Goal: Information Seeking & Learning: Learn about a topic

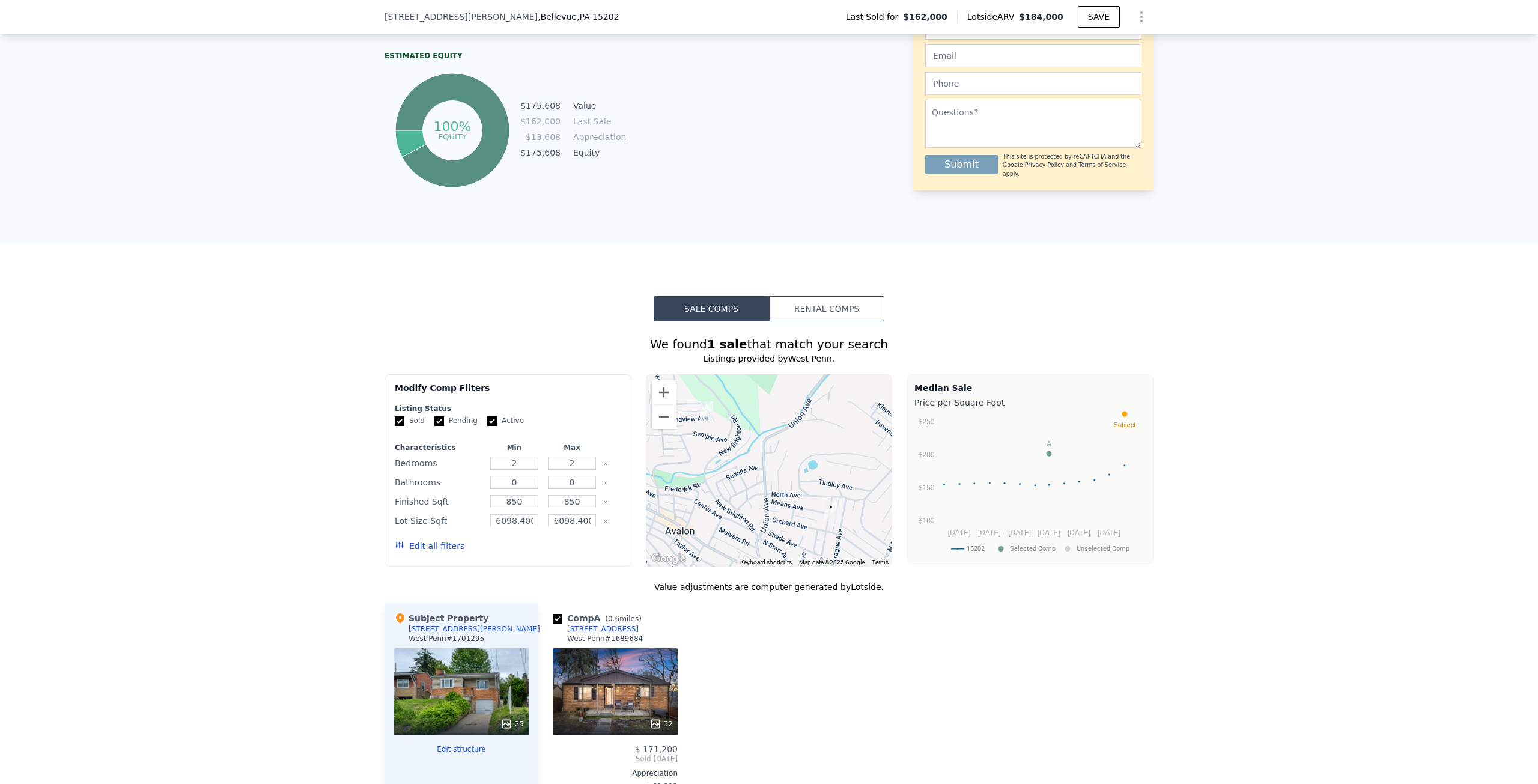
scroll to position [777, 0]
click at [824, 313] on button "Rental Comps" at bounding box center [827, 310] width 115 height 25
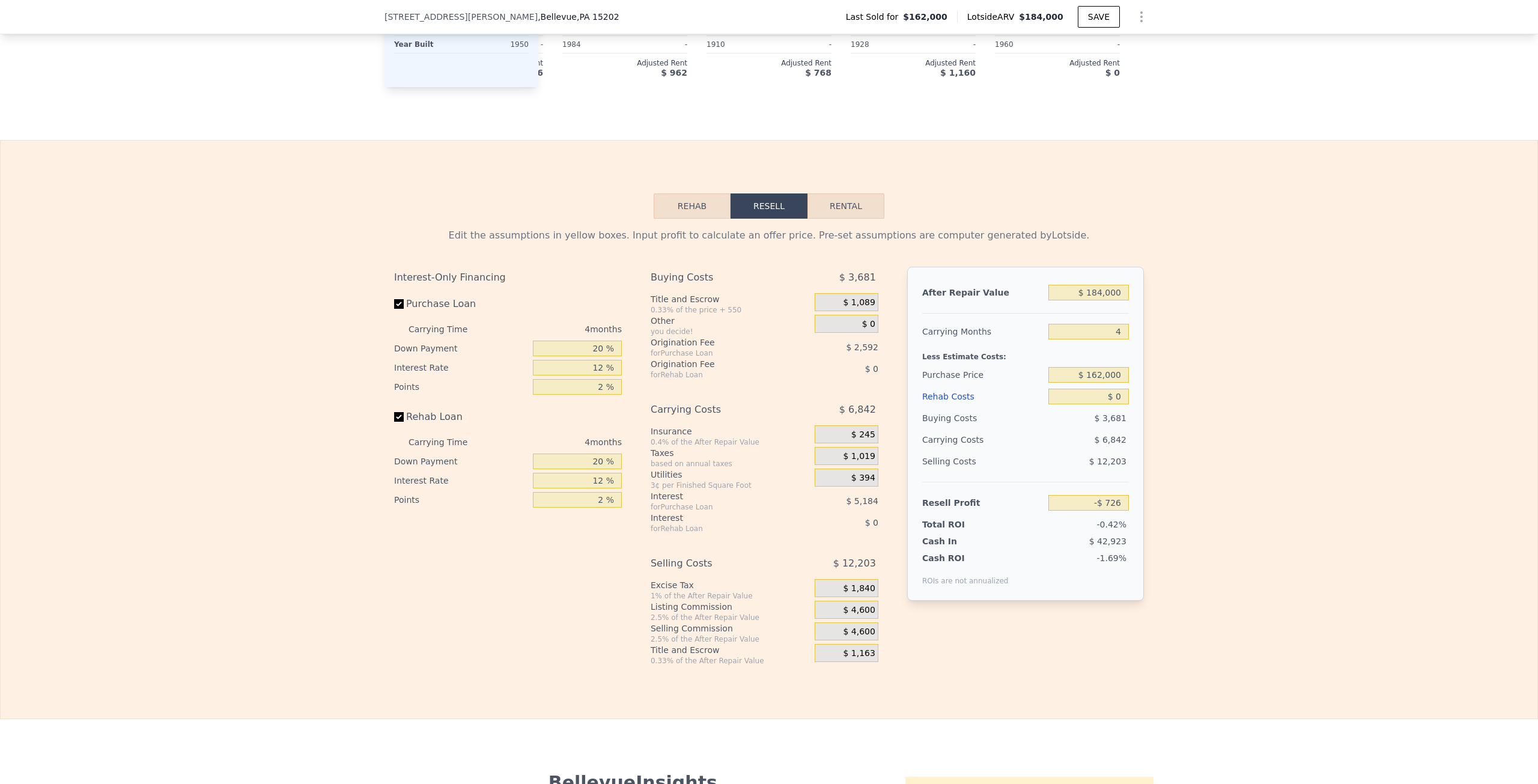
scroll to position [1618, 0]
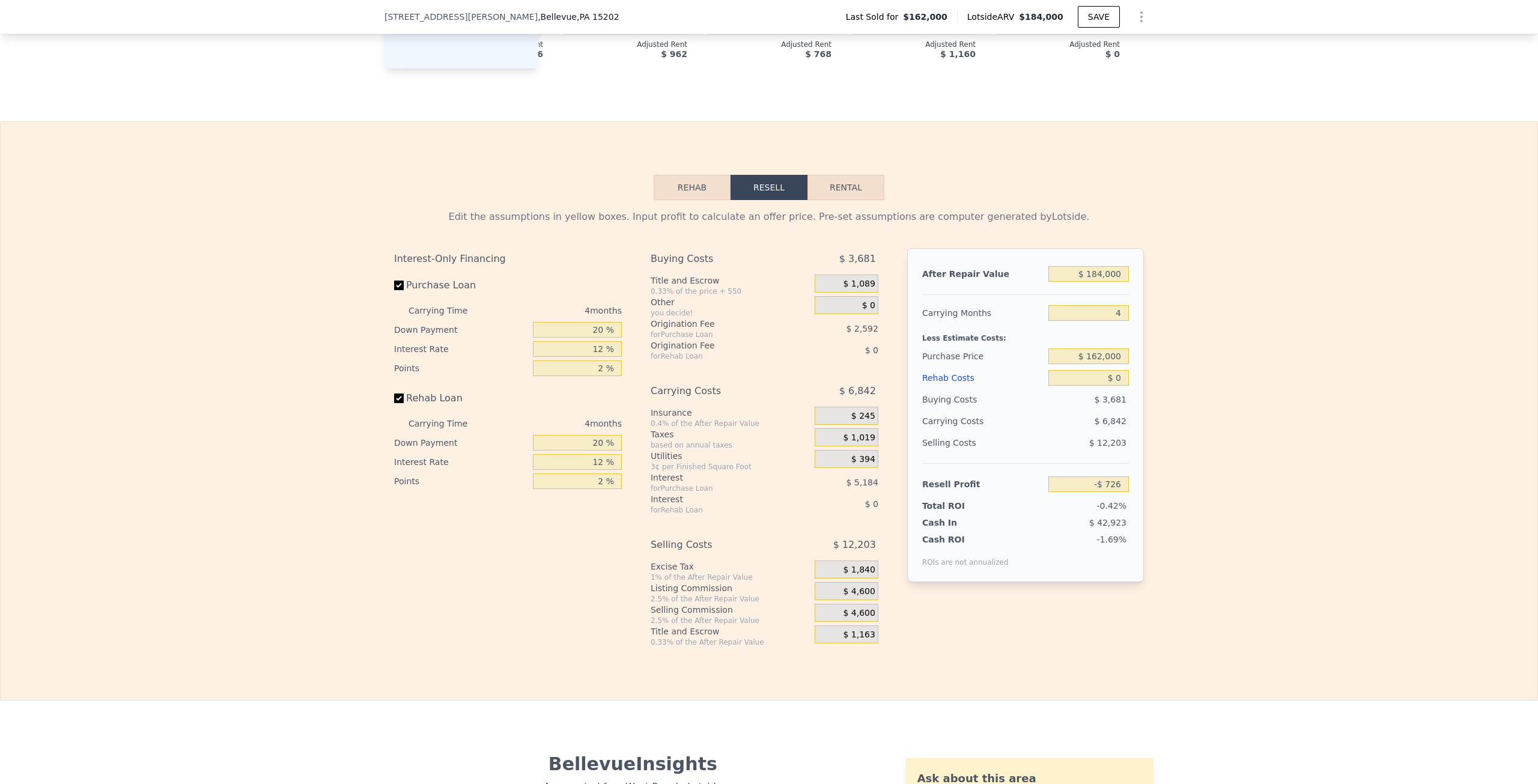
click at [847, 200] on button "Rental" at bounding box center [845, 187] width 77 height 25
select select "30"
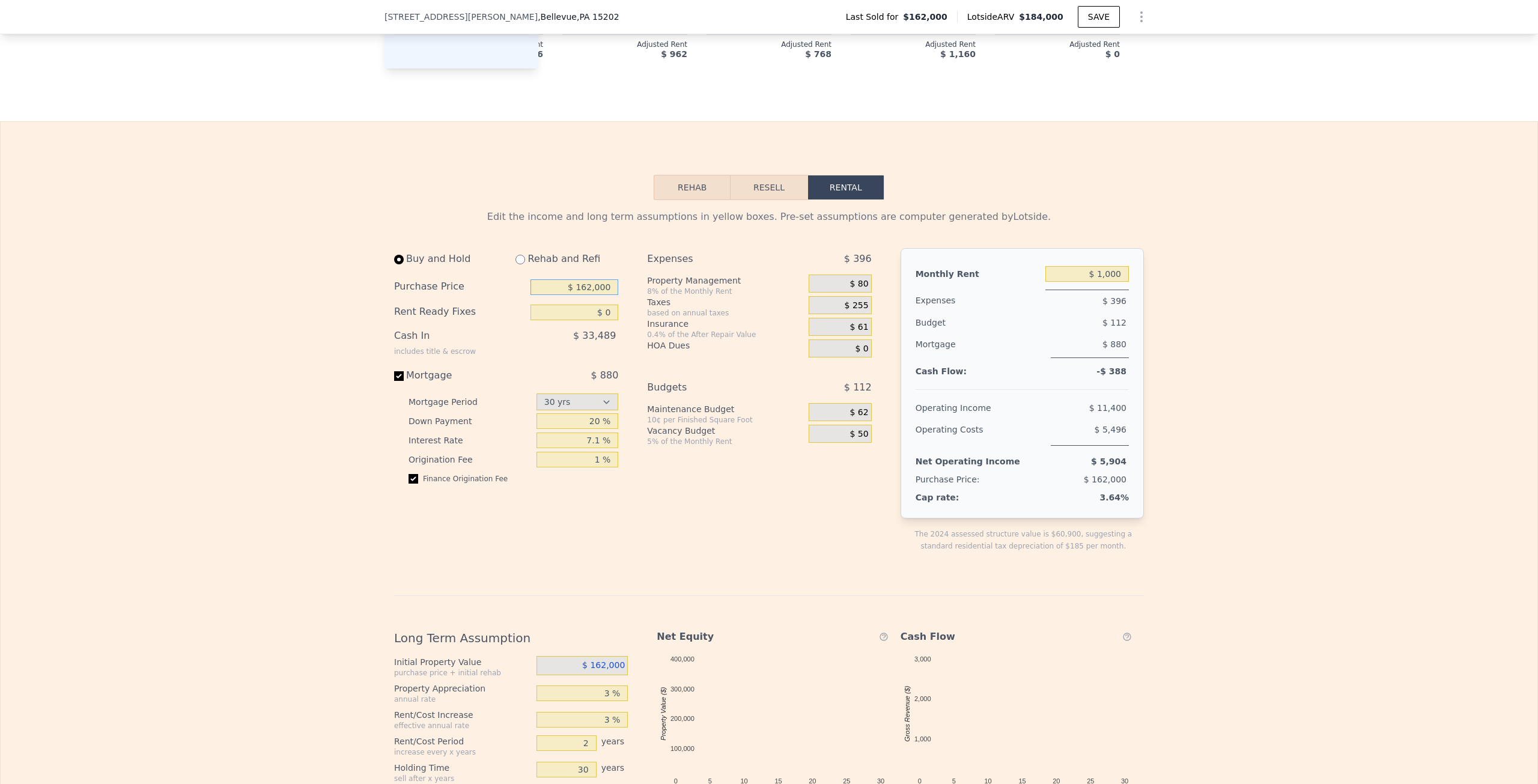
click at [590, 295] on input "$ 162,000" at bounding box center [575, 287] width 88 height 16
type input "$ 159,000"
click at [261, 328] on div "Edit the income and long term assumptions in yellow boxes. Pre-set assumptions …" at bounding box center [769, 608] width 1537 height 816
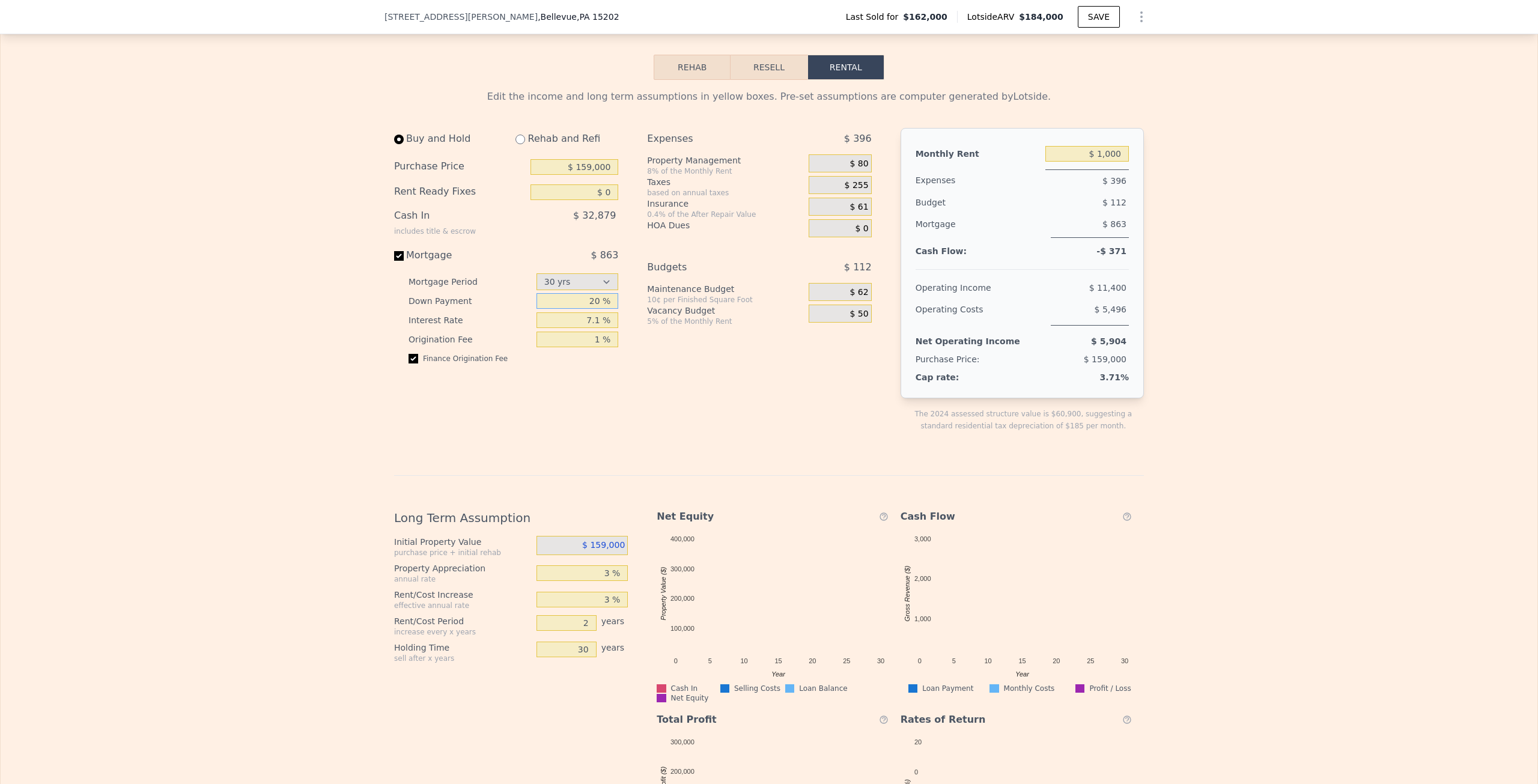
click at [593, 309] on input "20 %" at bounding box center [578, 301] width 83 height 16
type input "10 %"
click at [600, 328] on input "7.1 %" at bounding box center [578, 320] width 83 height 16
type input "7 %"
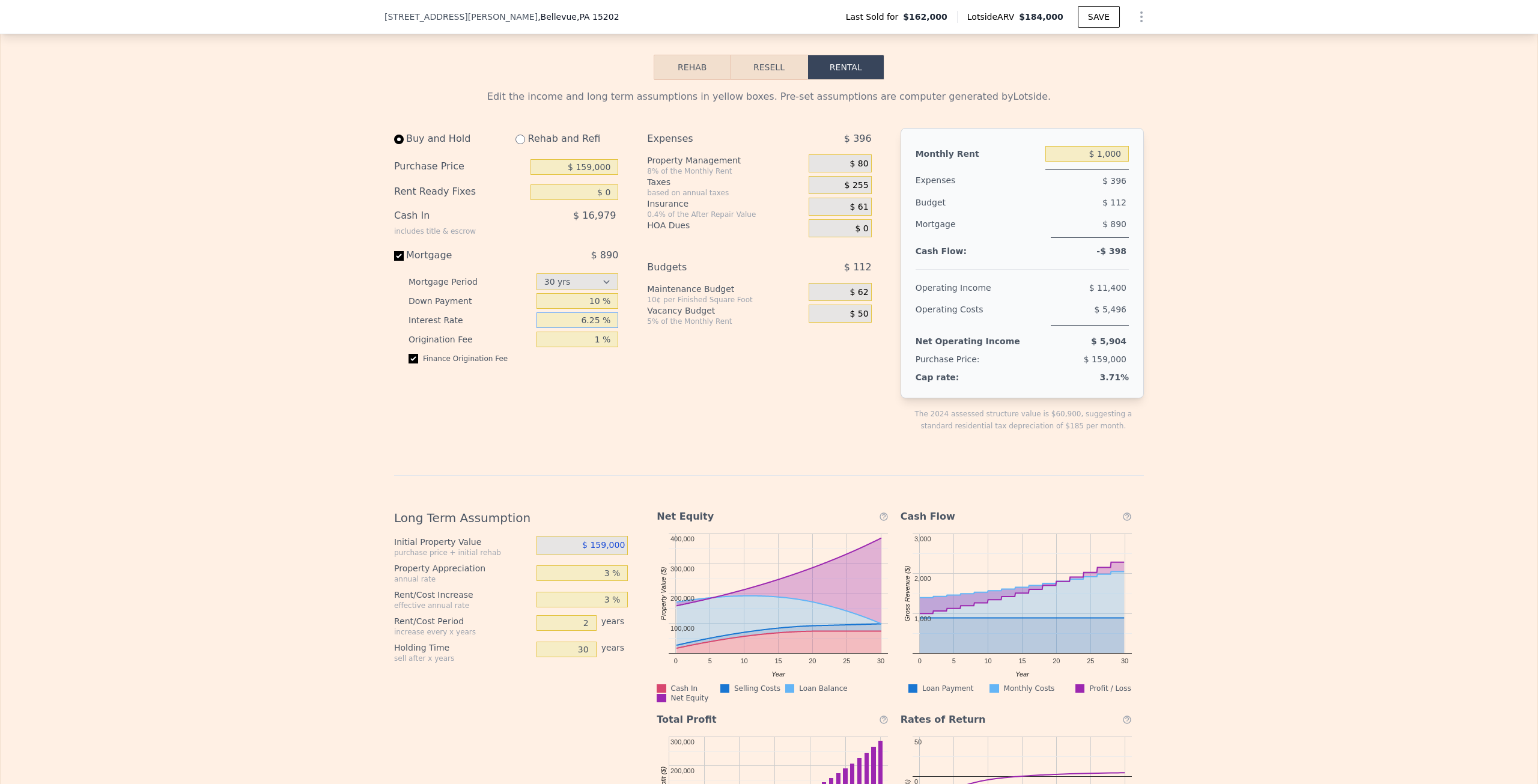
type input "6.25 %"
click at [648, 377] on div "Expenses $ 396 Property Management 8% of the Monthly Rent $ 80 Taxes based on a…" at bounding box center [764, 289] width 234 height 323
click at [597, 348] on input "1 %" at bounding box center [578, 339] width 83 height 16
type input "2 %"
click at [651, 405] on div "Expenses $ 396 Property Management 8% of the Monthly Rent $ 80 Taxes based on a…" at bounding box center [764, 289] width 234 height 323
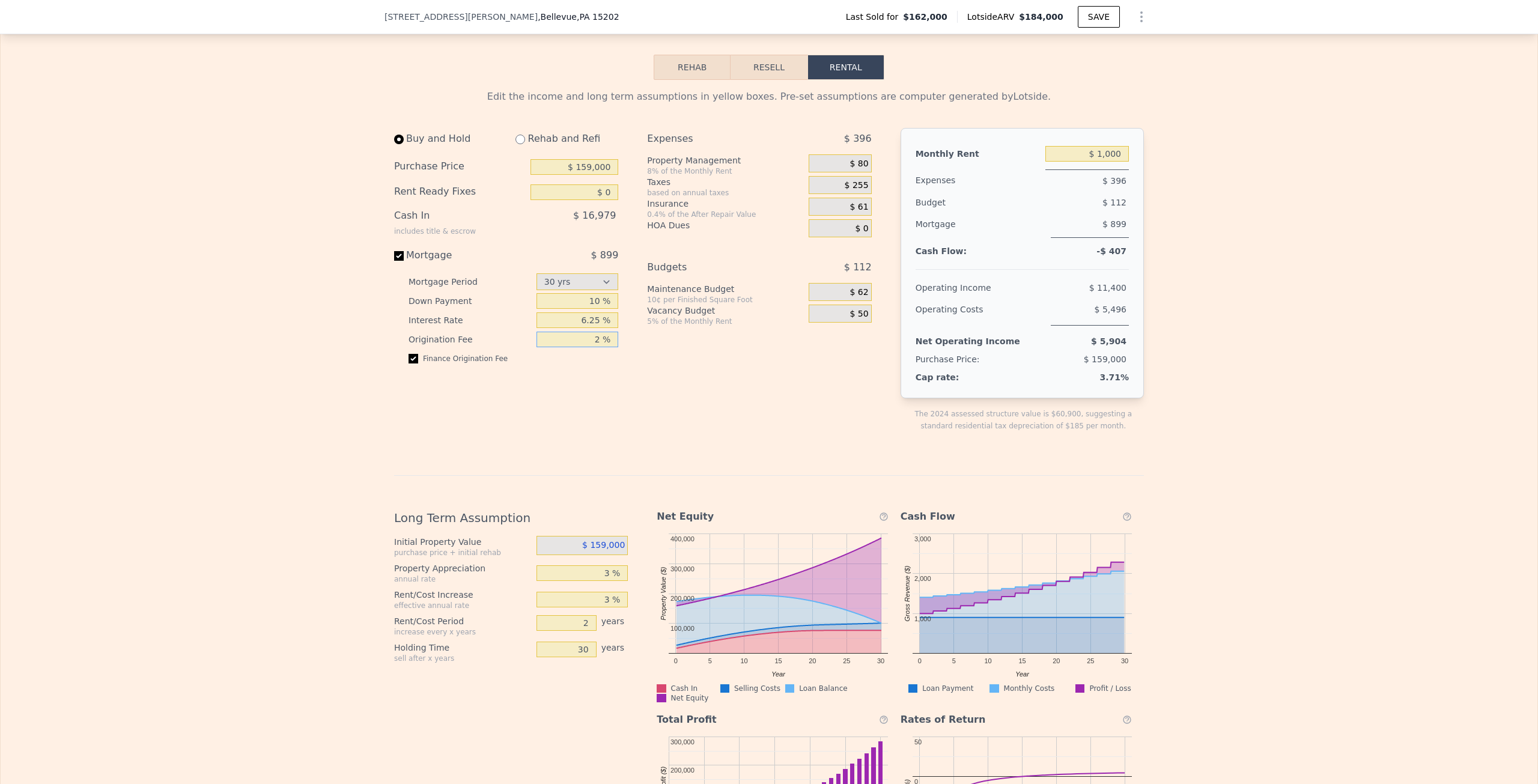
click at [597, 348] on input "2 %" at bounding box center [578, 339] width 83 height 16
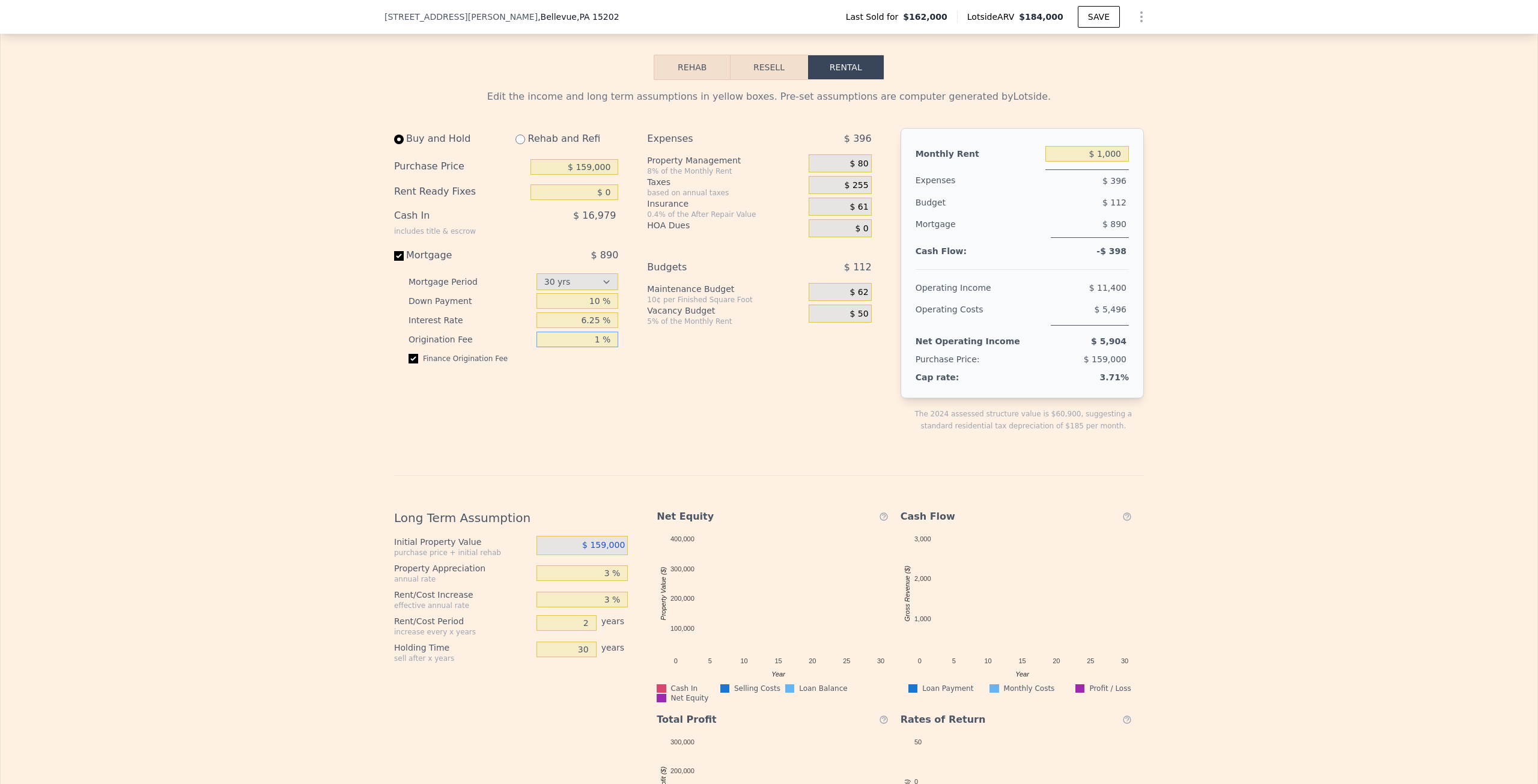
type input "1 %"
click at [664, 387] on div "Expenses $ 396 Property Management 8% of the Monthly Rent $ 80 Taxes based on a…" at bounding box center [764, 289] width 234 height 323
click at [578, 348] on input "1 %" at bounding box center [578, 339] width 83 height 16
click at [769, 393] on div "Expenses $ 396 Property Management 8% of the Monthly Rent $ 80 Taxes based on a…" at bounding box center [764, 289] width 234 height 323
click at [1107, 162] on input "$ 1,000" at bounding box center [1087, 154] width 84 height 16
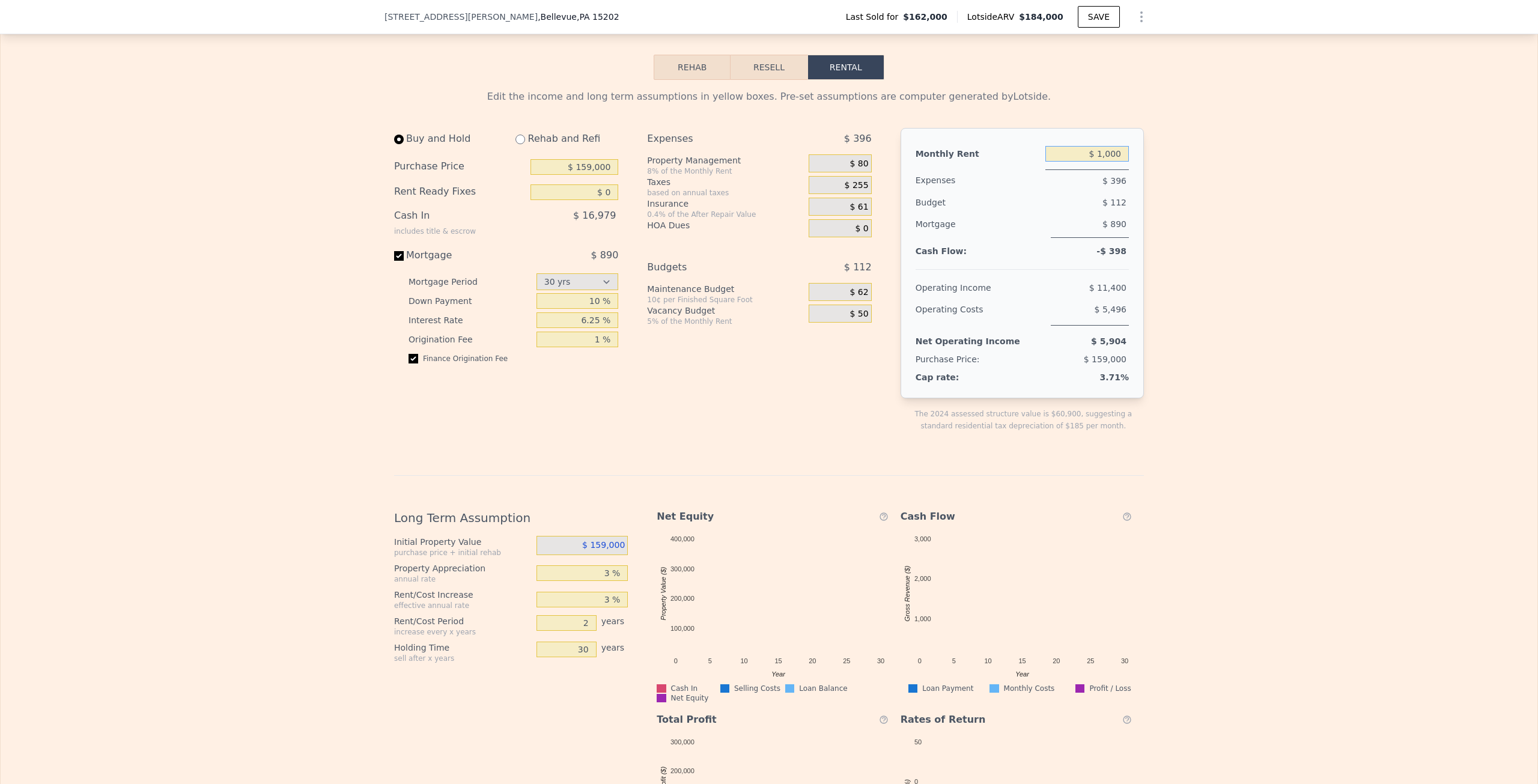
click at [1117, 162] on input "$ 1,000" at bounding box center [1087, 154] width 84 height 16
type input "$ 1,500"
click at [1256, 246] on div "Edit the income and long term assumptions in yellow boxes. Pre-set assumptions …" at bounding box center [769, 488] width 1537 height 816
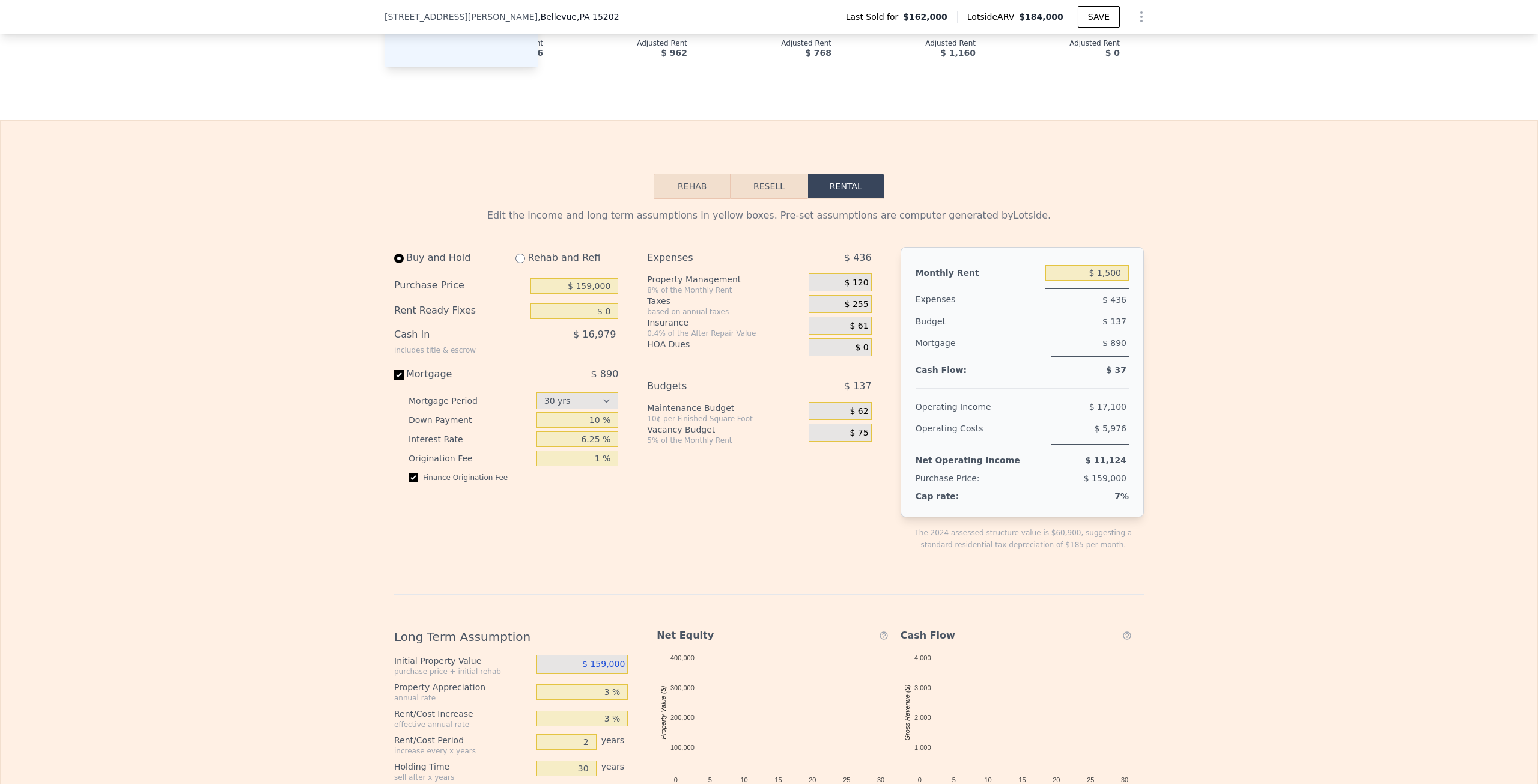
scroll to position [1618, 0]
click at [605, 320] on input "$ 0" at bounding box center [575, 313] width 88 height 16
type input "$ 35,000"
click at [429, 222] on div "Edit the income and long term assumptions in yellow boxes. Pre-set assumptions …" at bounding box center [769, 608] width 769 height 816
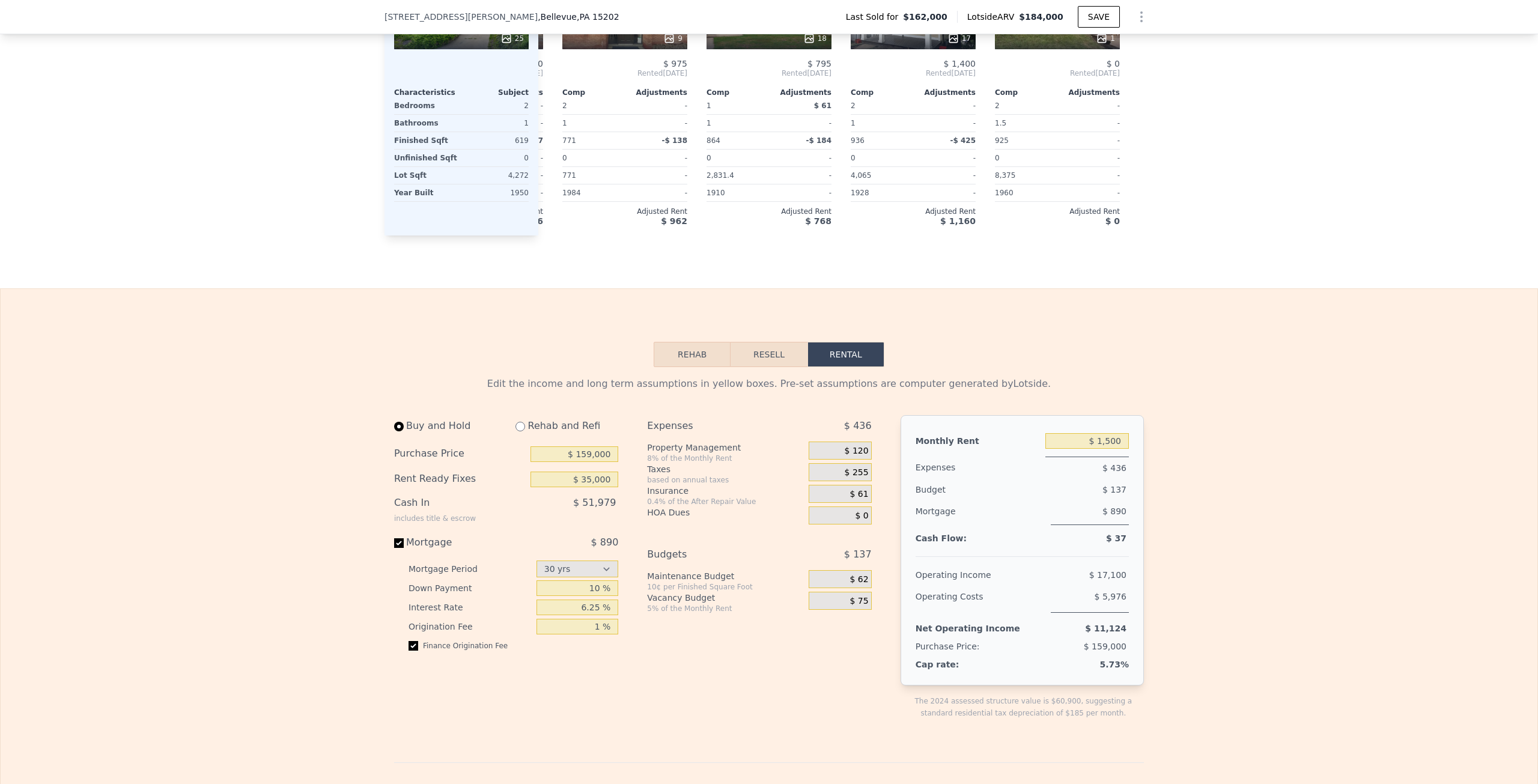
scroll to position [1437, 0]
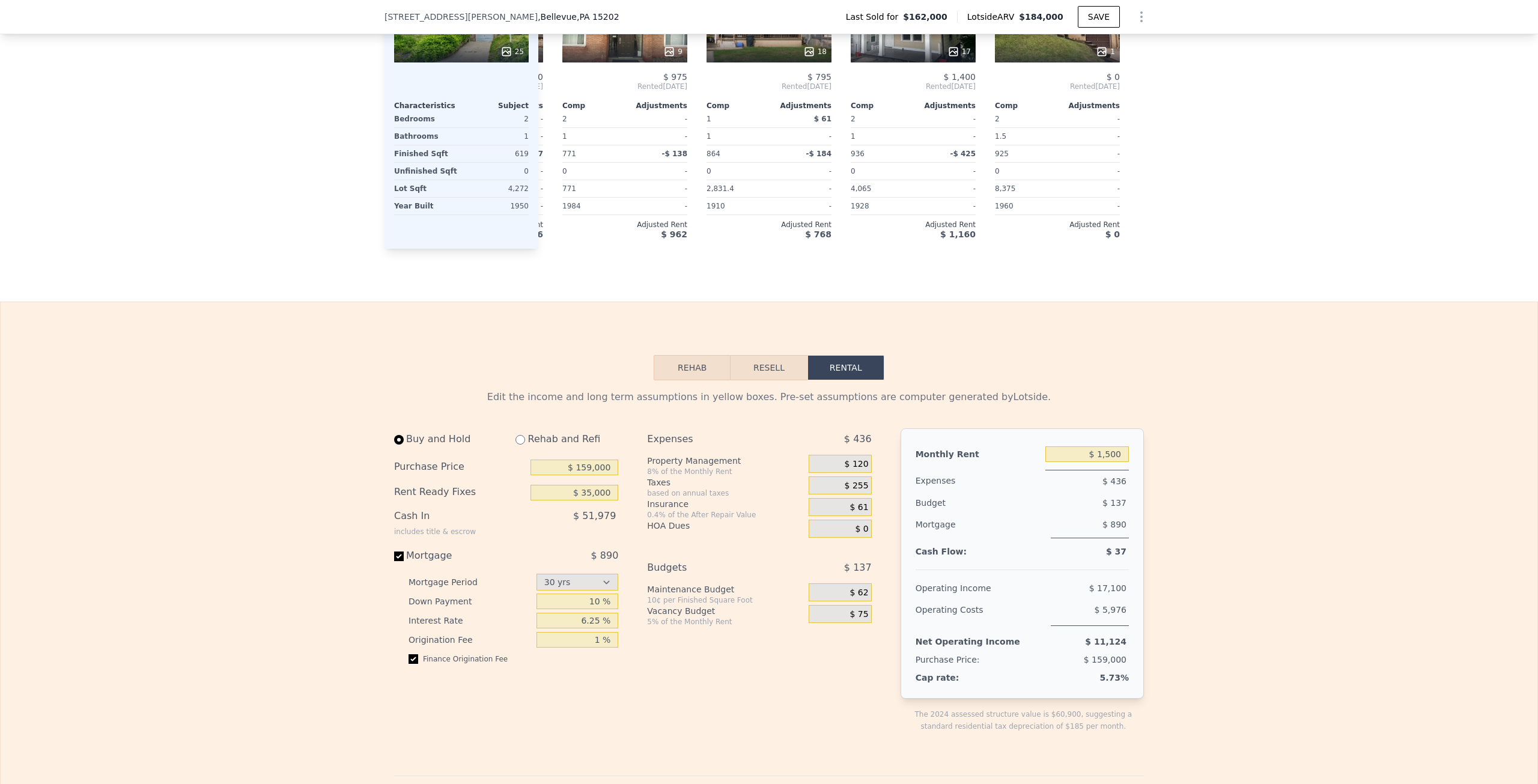
click at [776, 380] on button "Resell" at bounding box center [769, 368] width 76 height 25
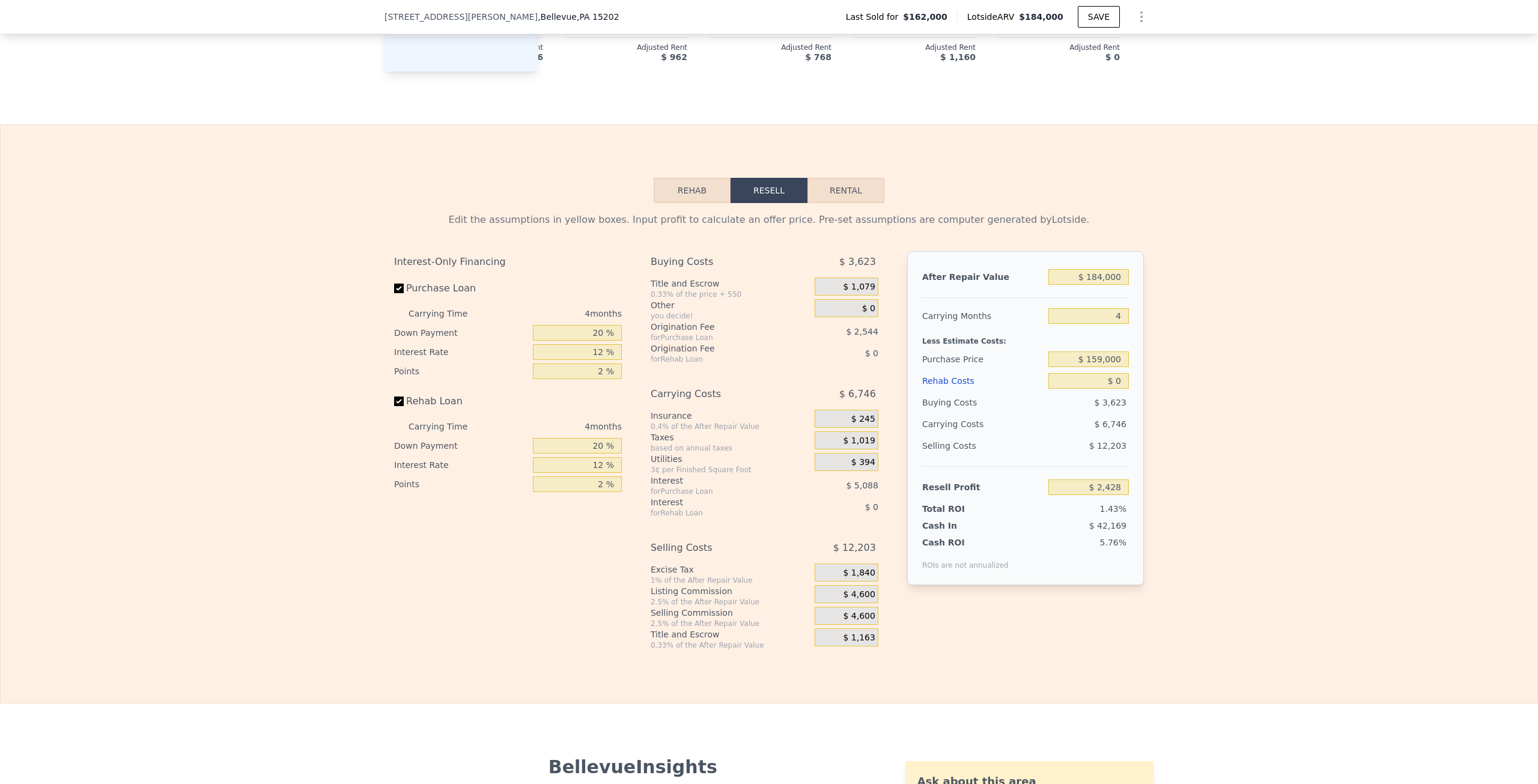
scroll to position [1618, 0]
click at [597, 338] on input "20 %" at bounding box center [577, 330] width 89 height 16
type input "0 %"
type input "$ 520"
type input "10 %"
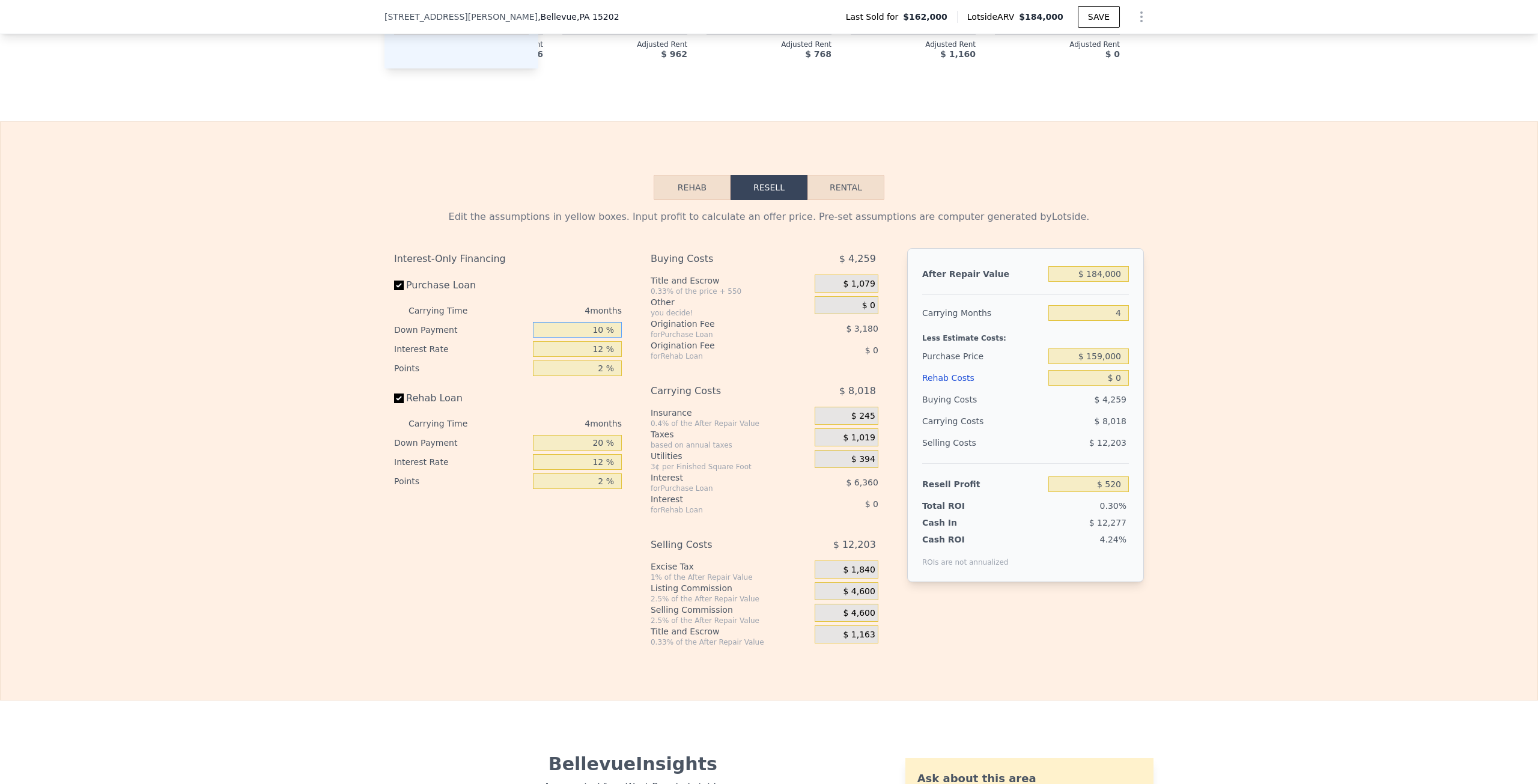
type input "$ 1,474"
type input "10 %"
click at [598, 356] on input "12 %" at bounding box center [577, 349] width 89 height 16
click at [601, 356] on input "12 %" at bounding box center [577, 349] width 89 height 16
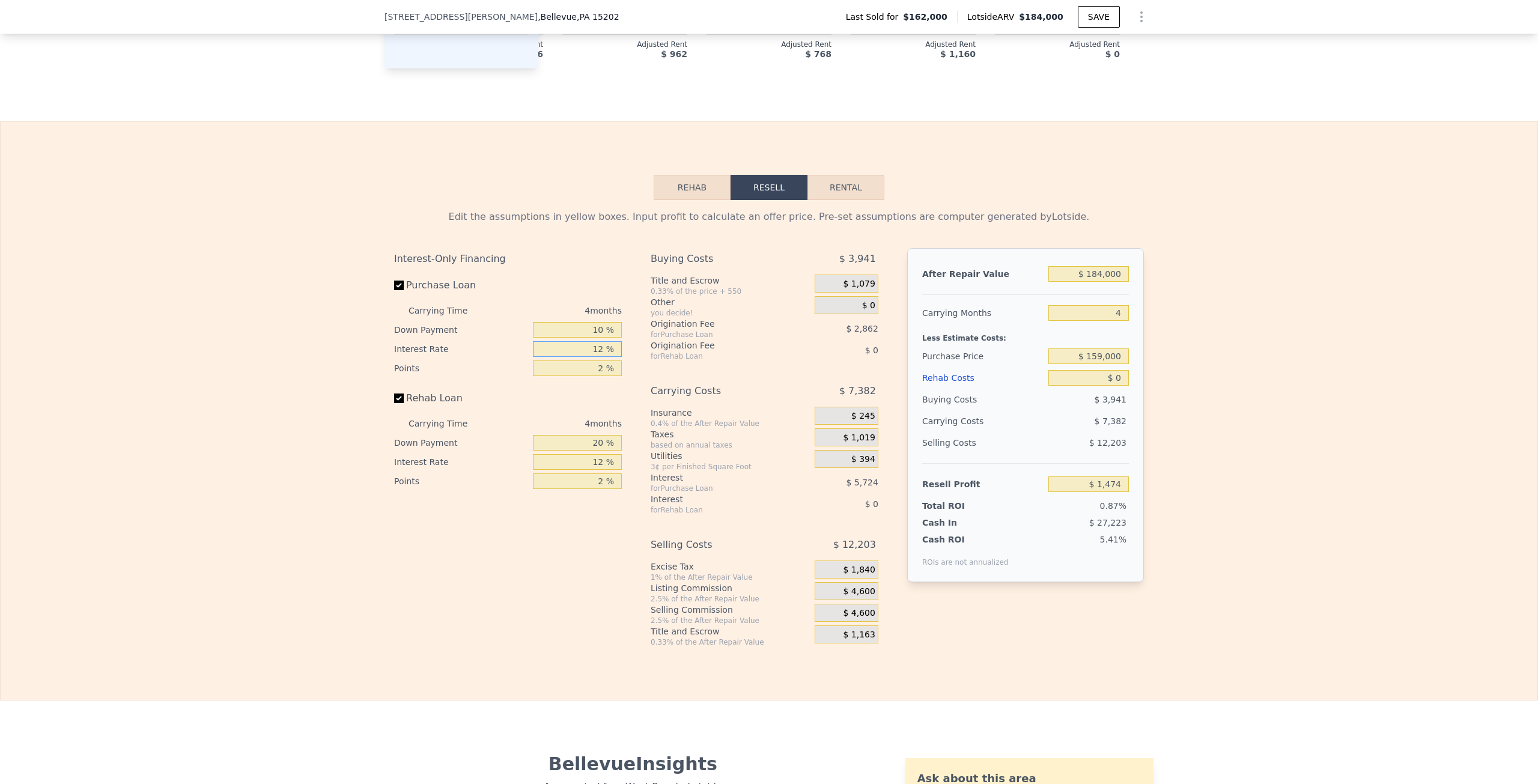
click at [601, 356] on input "12 %" at bounding box center [577, 349] width 89 height 16
type input "1 %"
type input "$ 6,722"
type input "6 %"
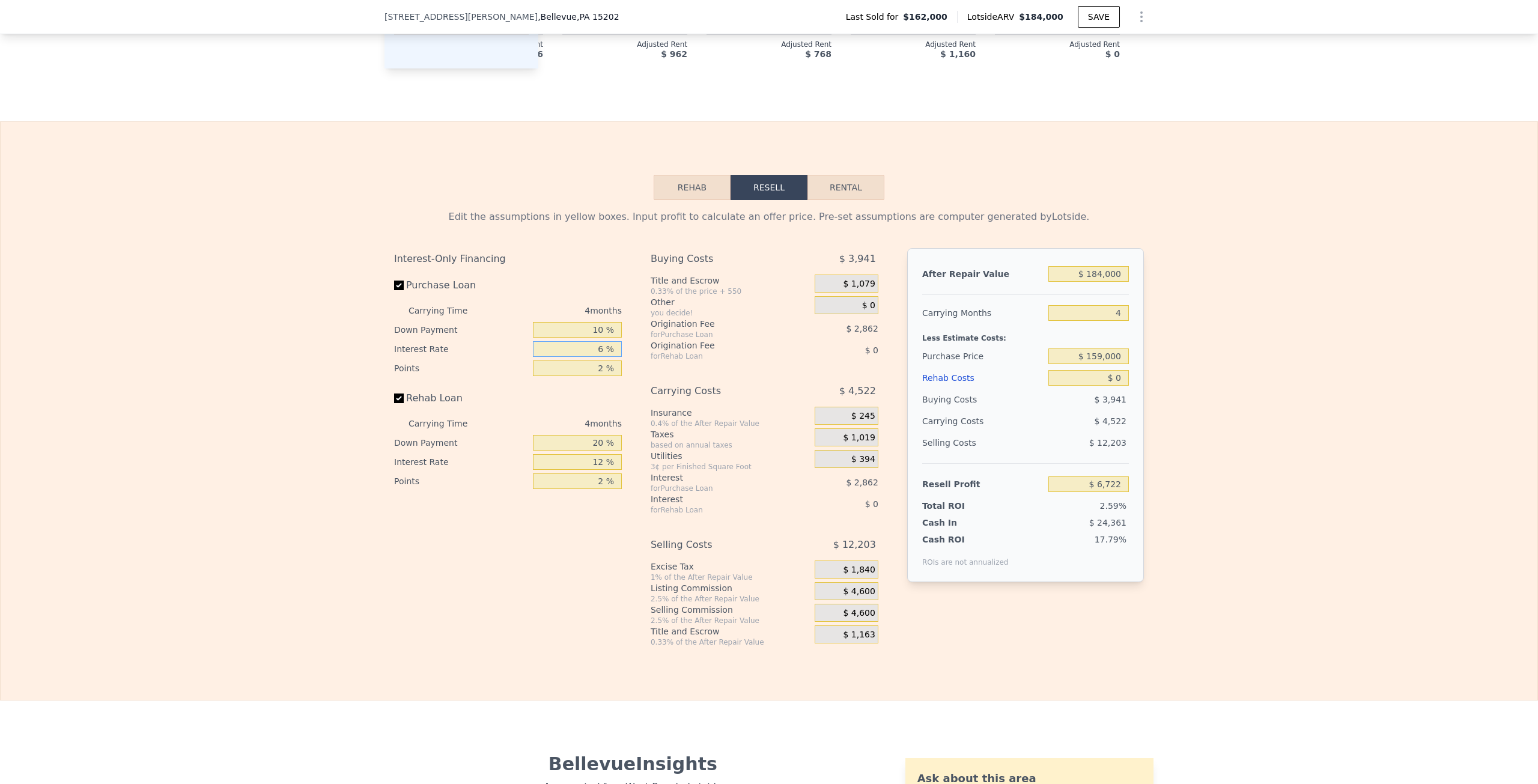
type input "$ 4,334"
type input "6.2 %"
type input "$ 4,242"
type input "6.25 %"
type input "$ 4,218"
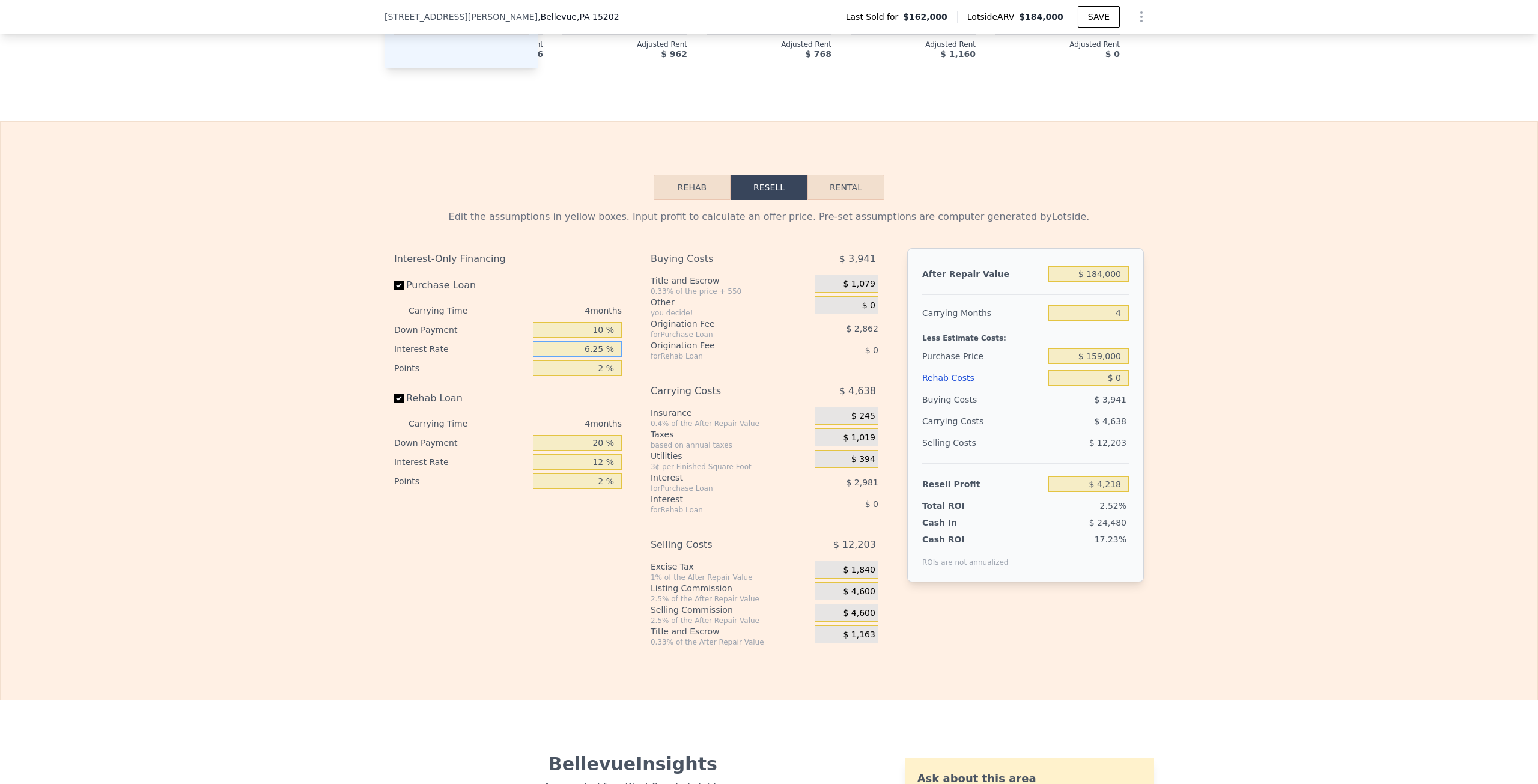
click at [695, 200] on button "Rehab" at bounding box center [692, 187] width 77 height 25
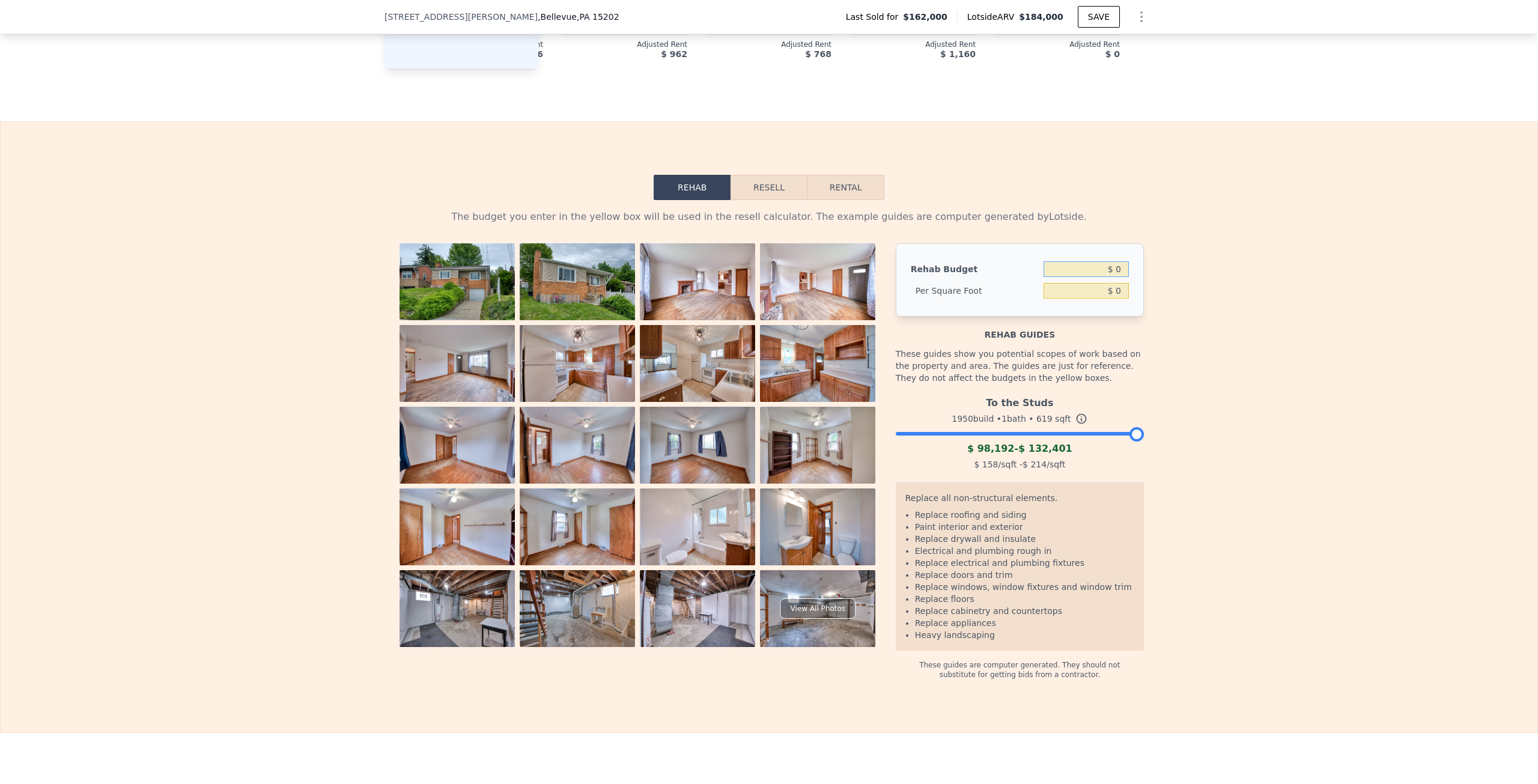
click at [1117, 277] on input "$ 0" at bounding box center [1086, 269] width 86 height 16
type input "$ 35,000"
click at [1233, 312] on div "The budget you enter in the yellow box will be used in the resell calculator. T…" at bounding box center [769, 439] width 1537 height 479
type input "$ 56.54"
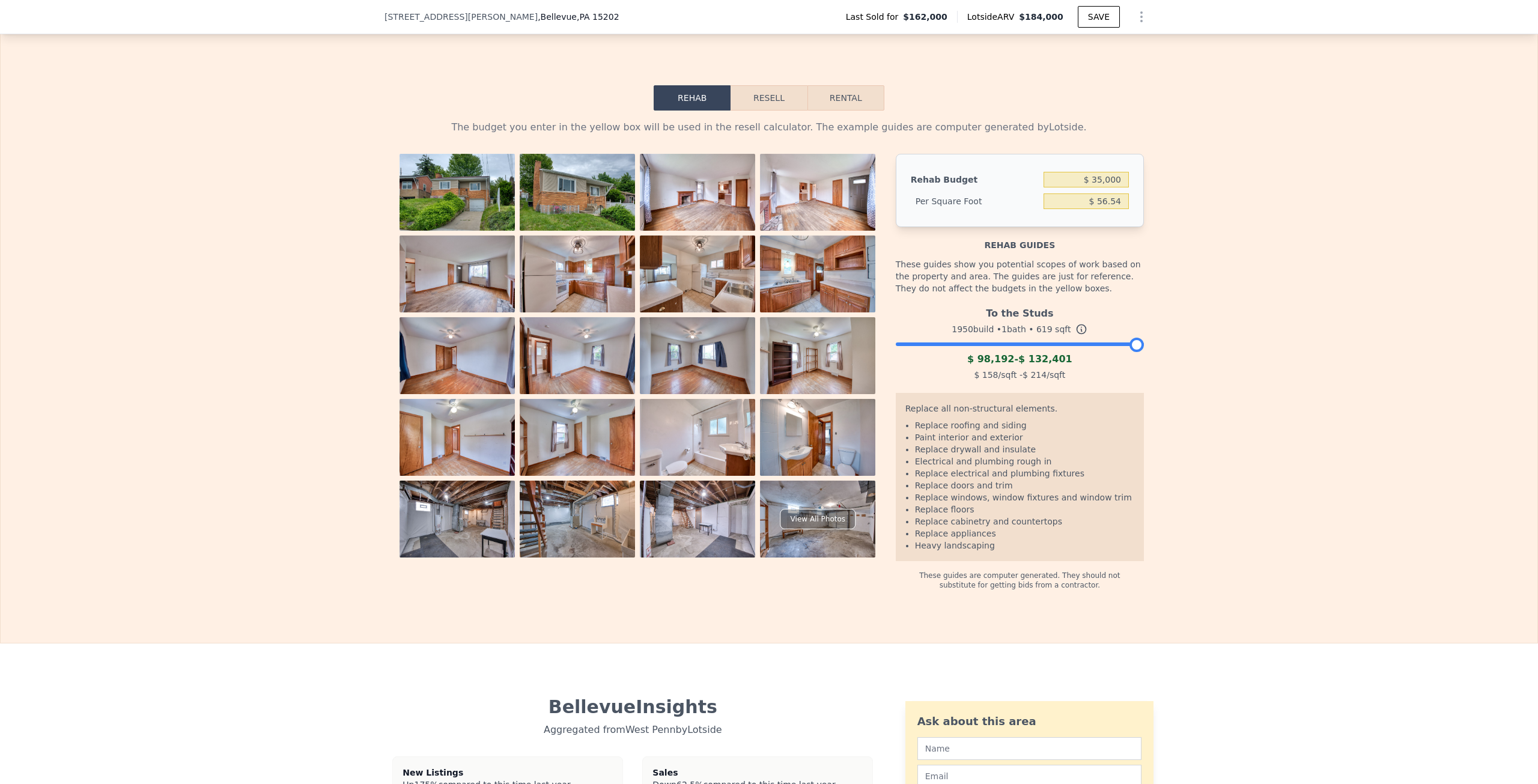
scroll to position [1737, 0]
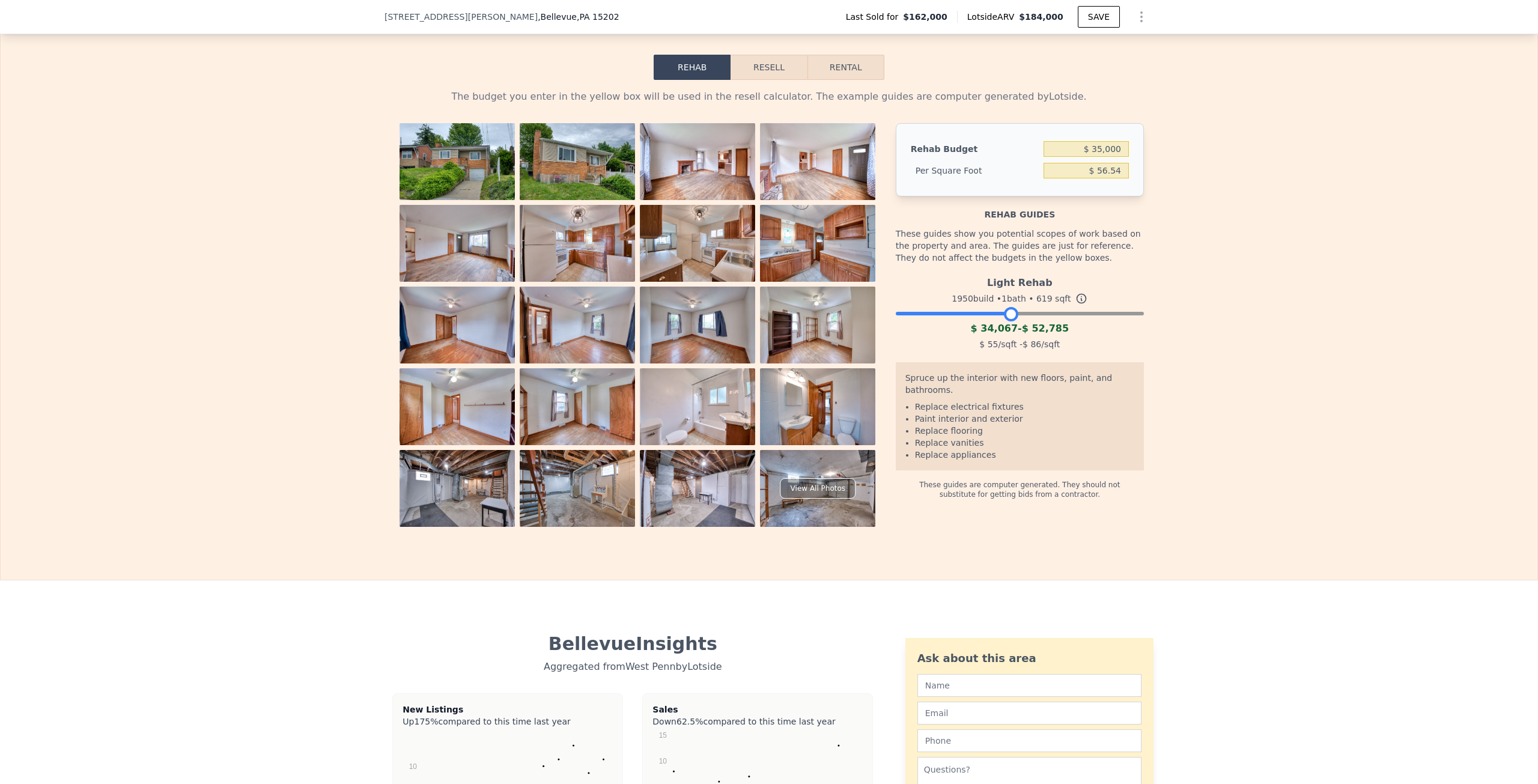
drag, startPoint x: 1134, startPoint y: 331, endPoint x: 1009, endPoint y: 347, distance: 126.0
click at [1009, 347] on div "Light Rehab 1950 build • 1 bath • 619 sqft $ 34,067 - $ 52,785 $ 55 /sqft - $ 8…" at bounding box center [1020, 312] width 248 height 82
drag, startPoint x: 1005, startPoint y: 331, endPoint x: 994, endPoint y: 338, distance: 13.0
click at [994, 321] on div at bounding box center [998, 314] width 15 height 15
click at [1184, 382] on div "The budget you enter in the yellow box will be used in the resell calculator. T…" at bounding box center [769, 303] width 1537 height 447
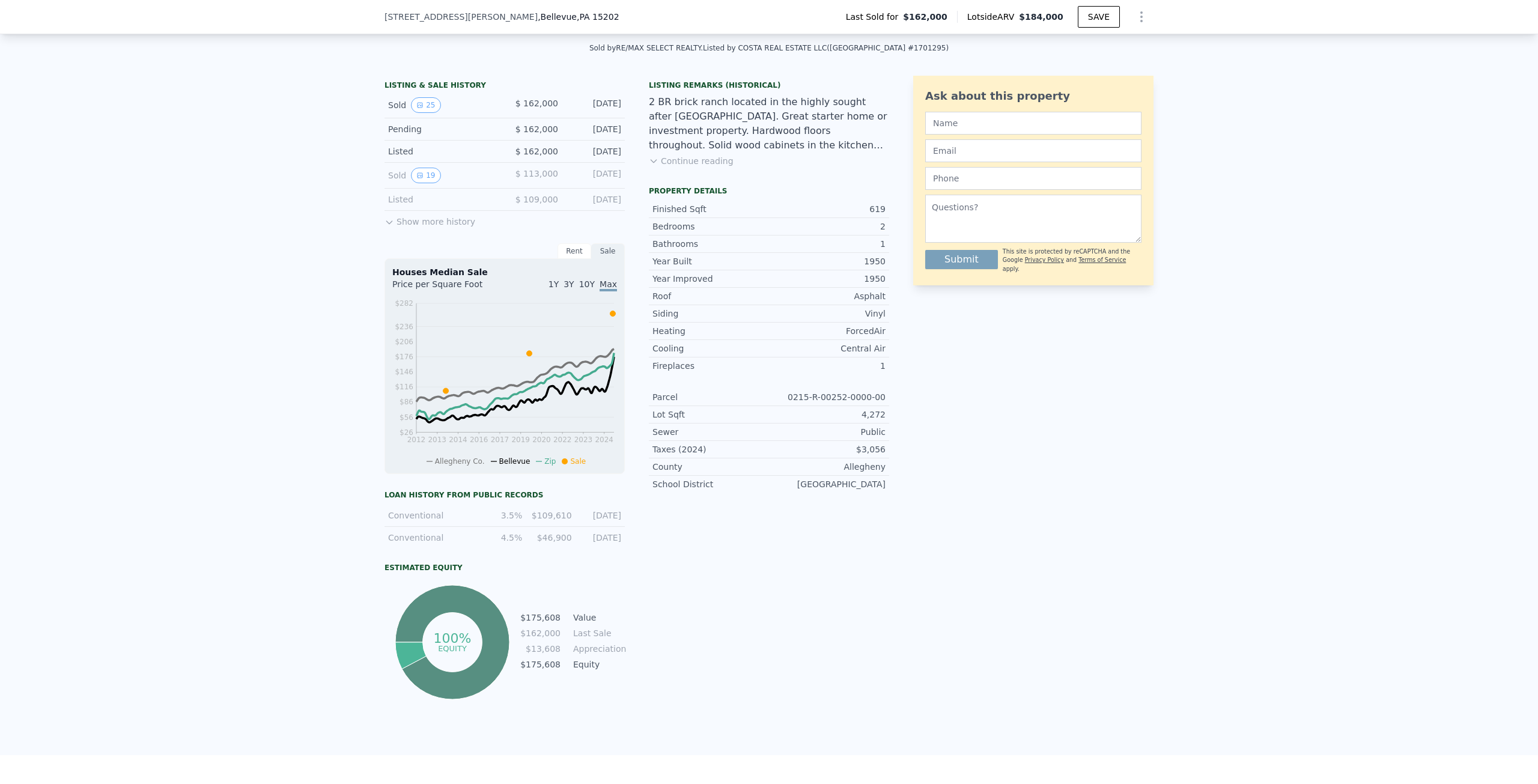
scroll to position [296, 0]
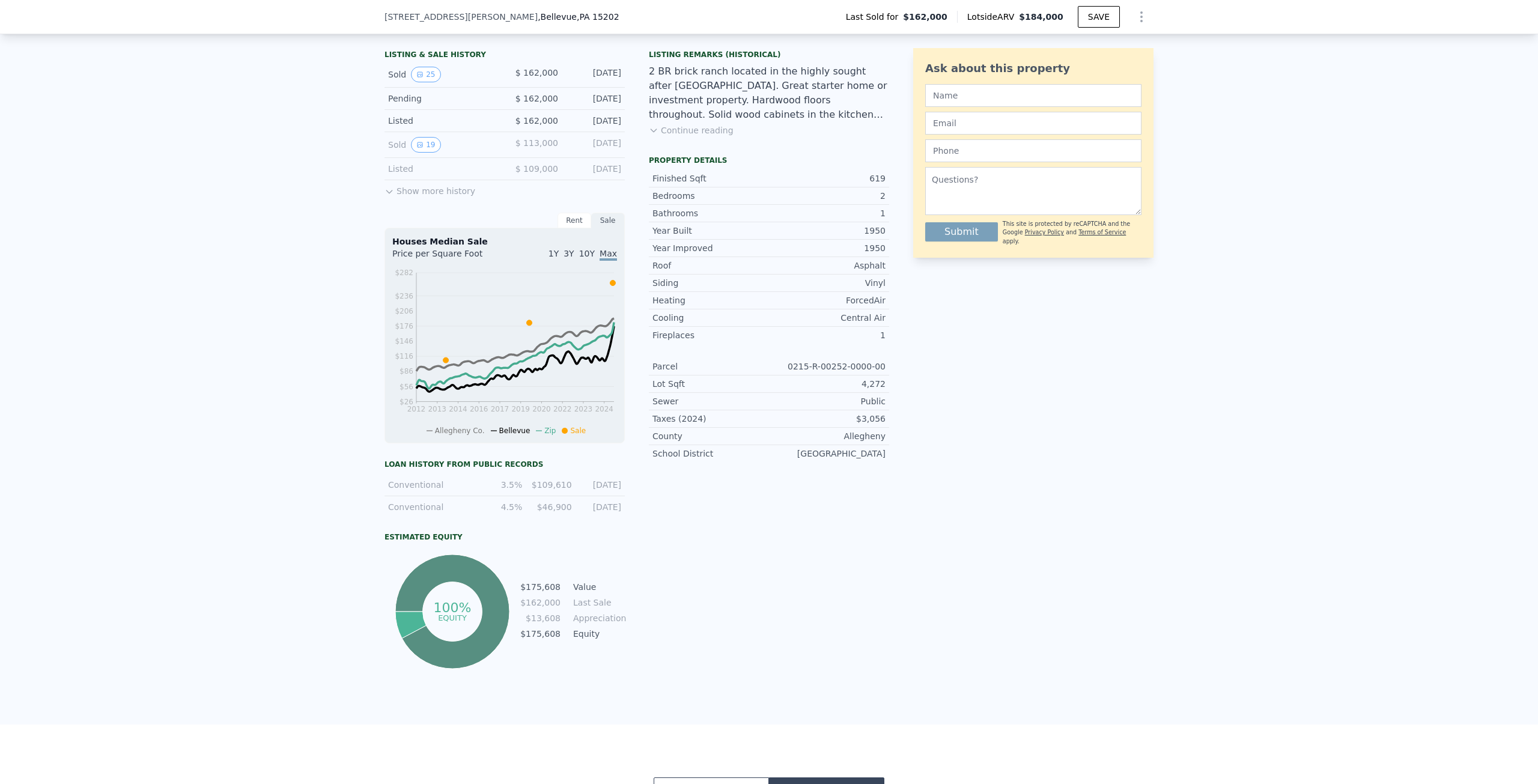
click at [423, 197] on button "Show more history" at bounding box center [430, 188] width 91 height 17
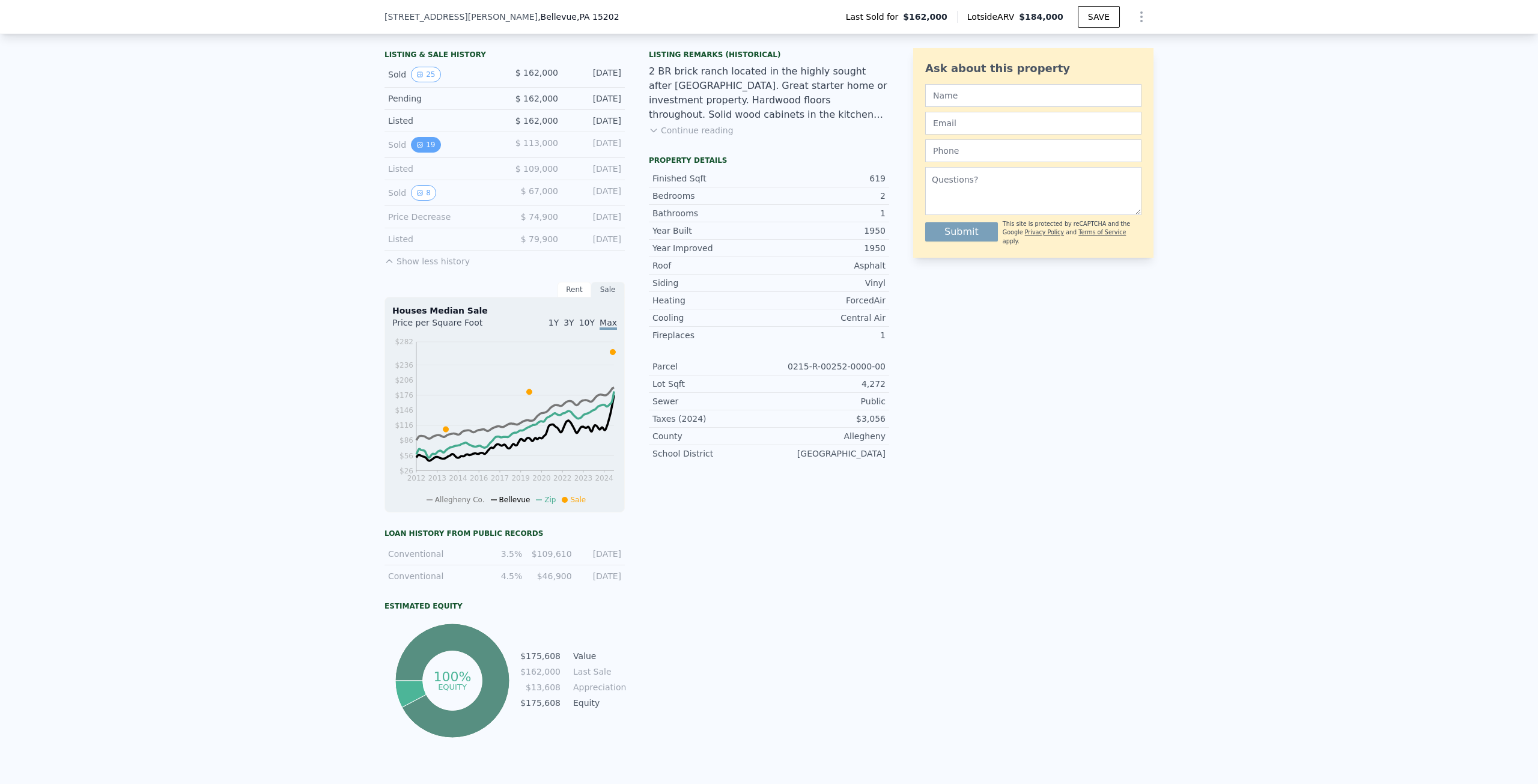
drag, startPoint x: 425, startPoint y: 149, endPoint x: 416, endPoint y: 155, distance: 10.8
click at [416, 148] on icon "View historical data" at bounding box center [419, 144] width 7 height 7
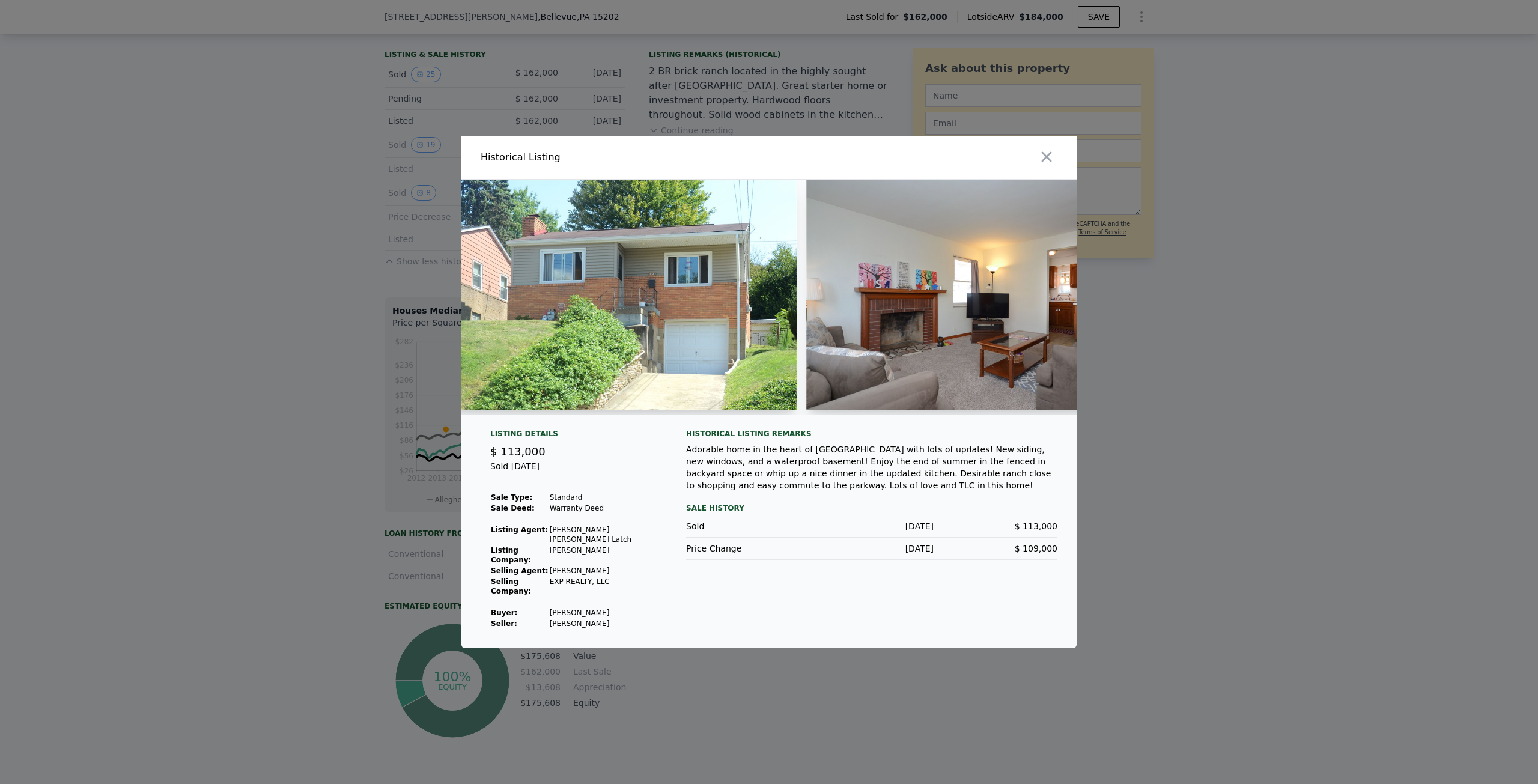
scroll to position [0, 0]
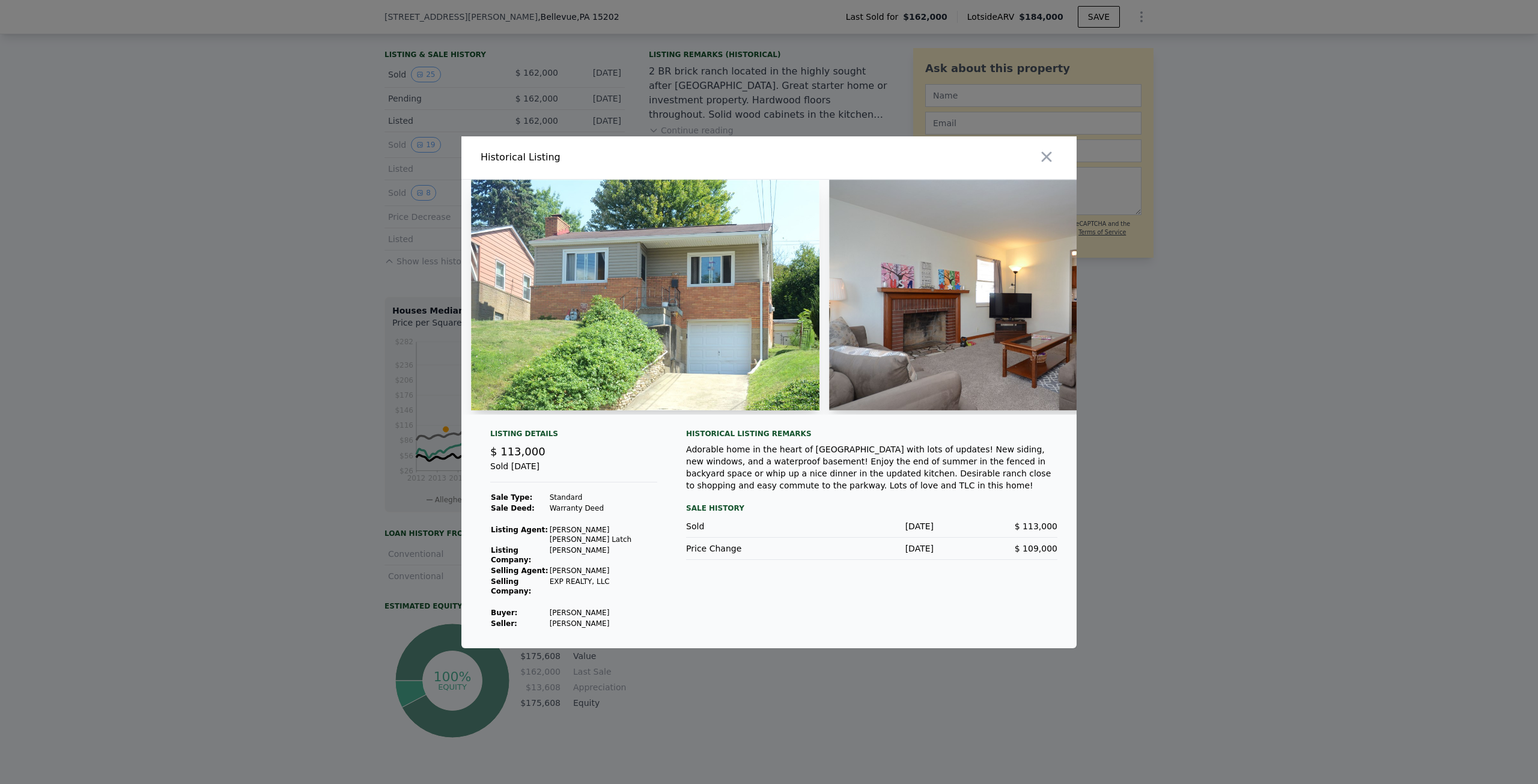
click at [684, 295] on img at bounding box center [646, 294] width 349 height 231
click at [698, 321] on img at bounding box center [646, 294] width 349 height 231
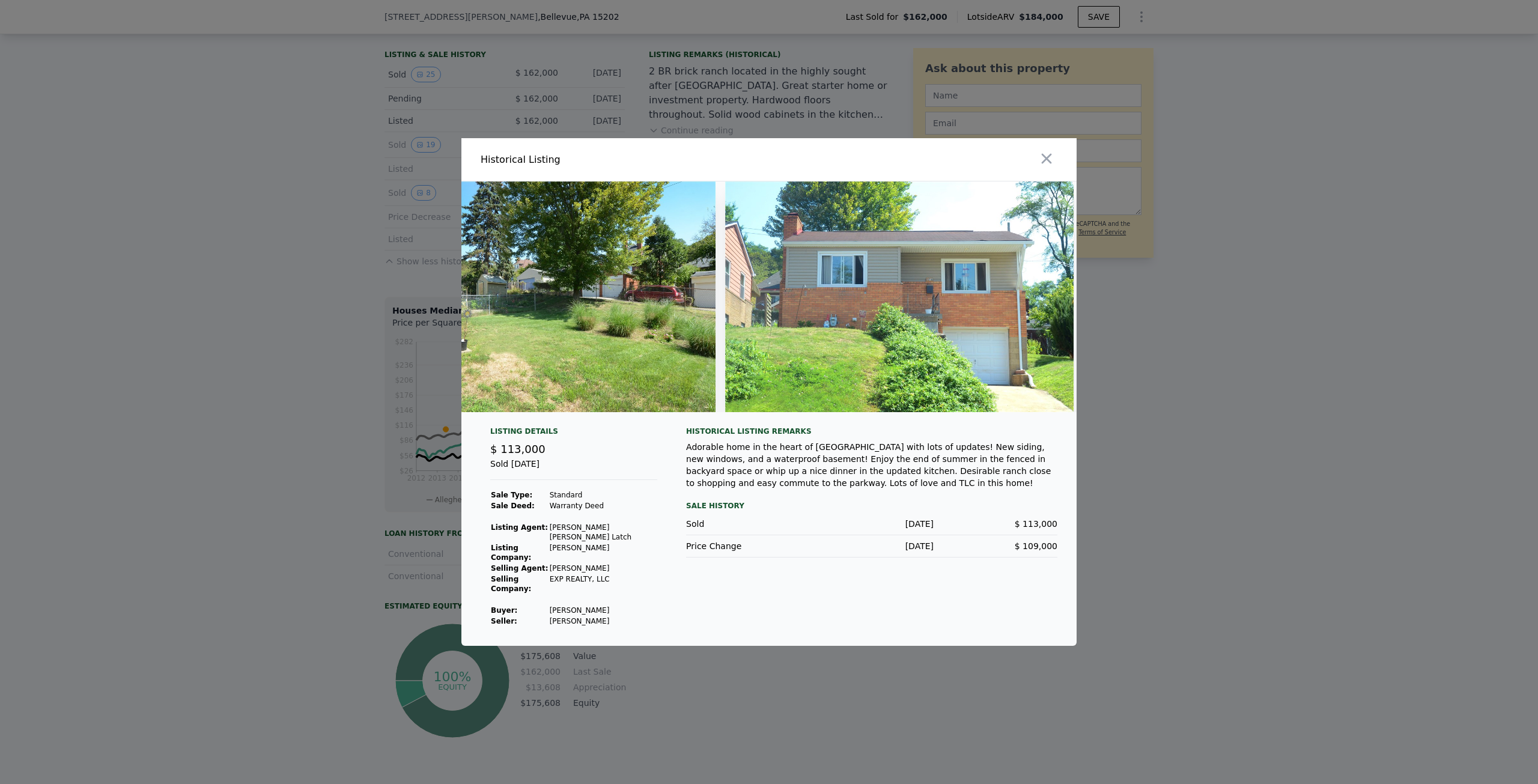
scroll to position [0, 6061]
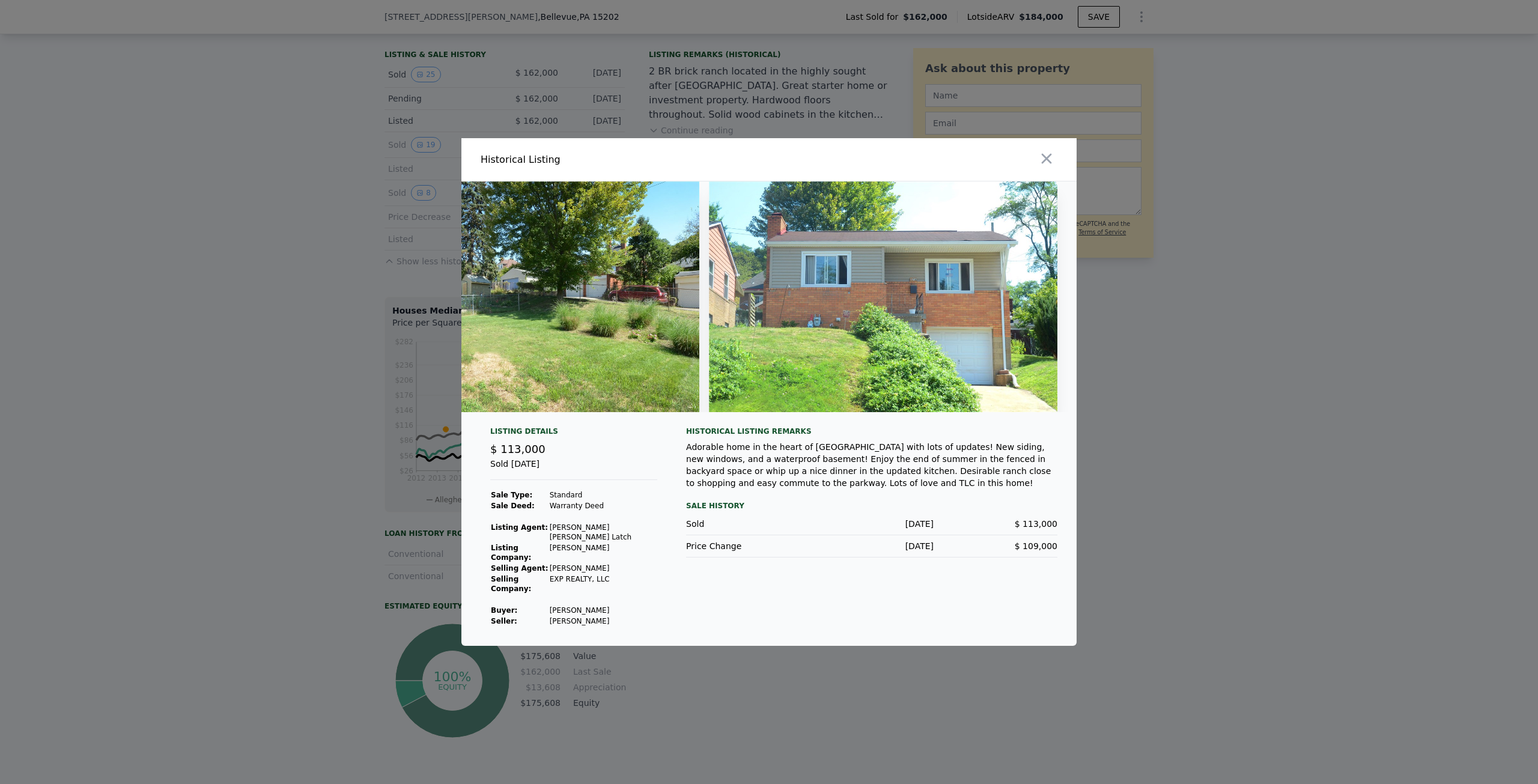
click at [1055, 163] on icon "button" at bounding box center [1046, 158] width 17 height 17
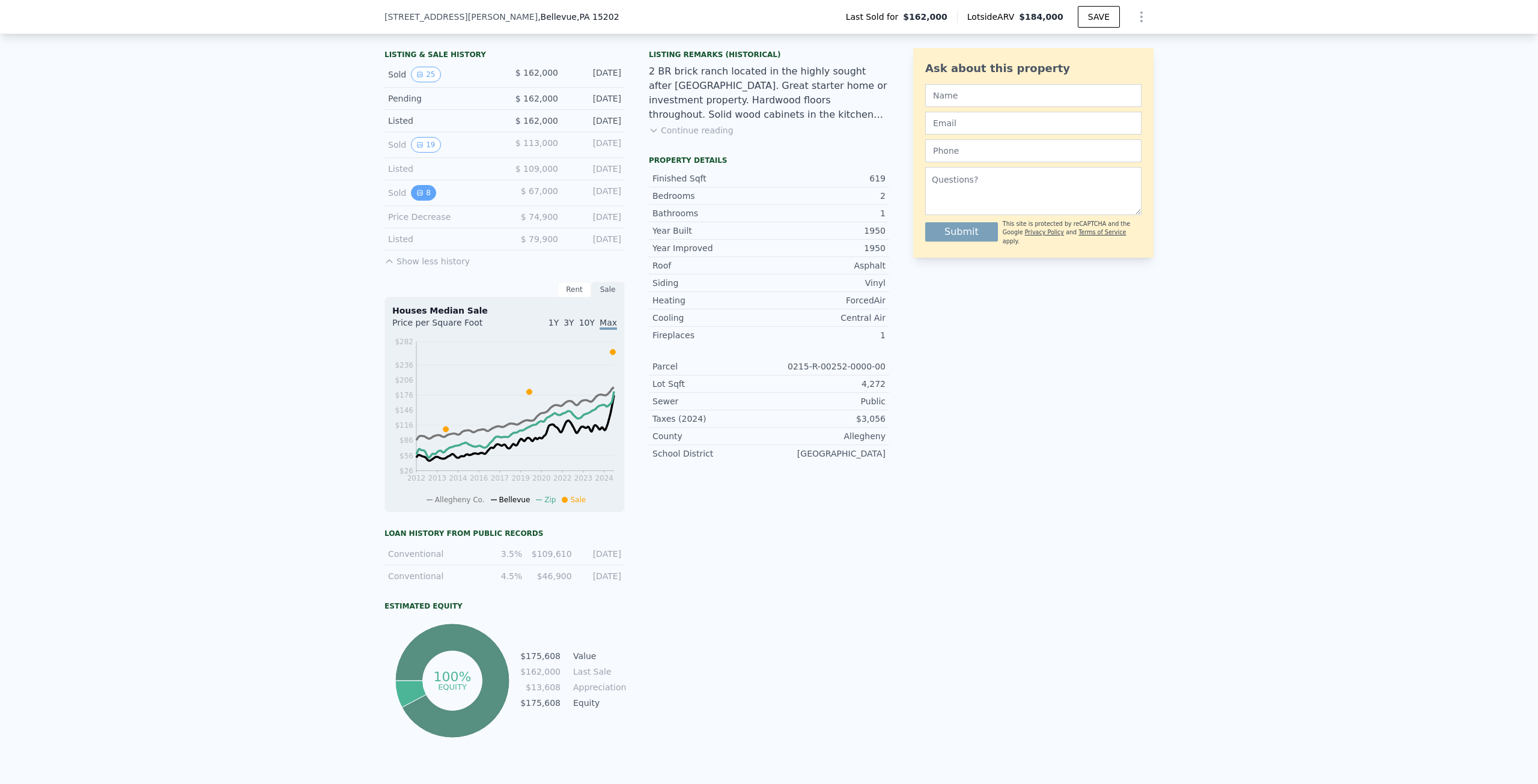
click at [423, 200] on button "8" at bounding box center [424, 193] width 25 height 16
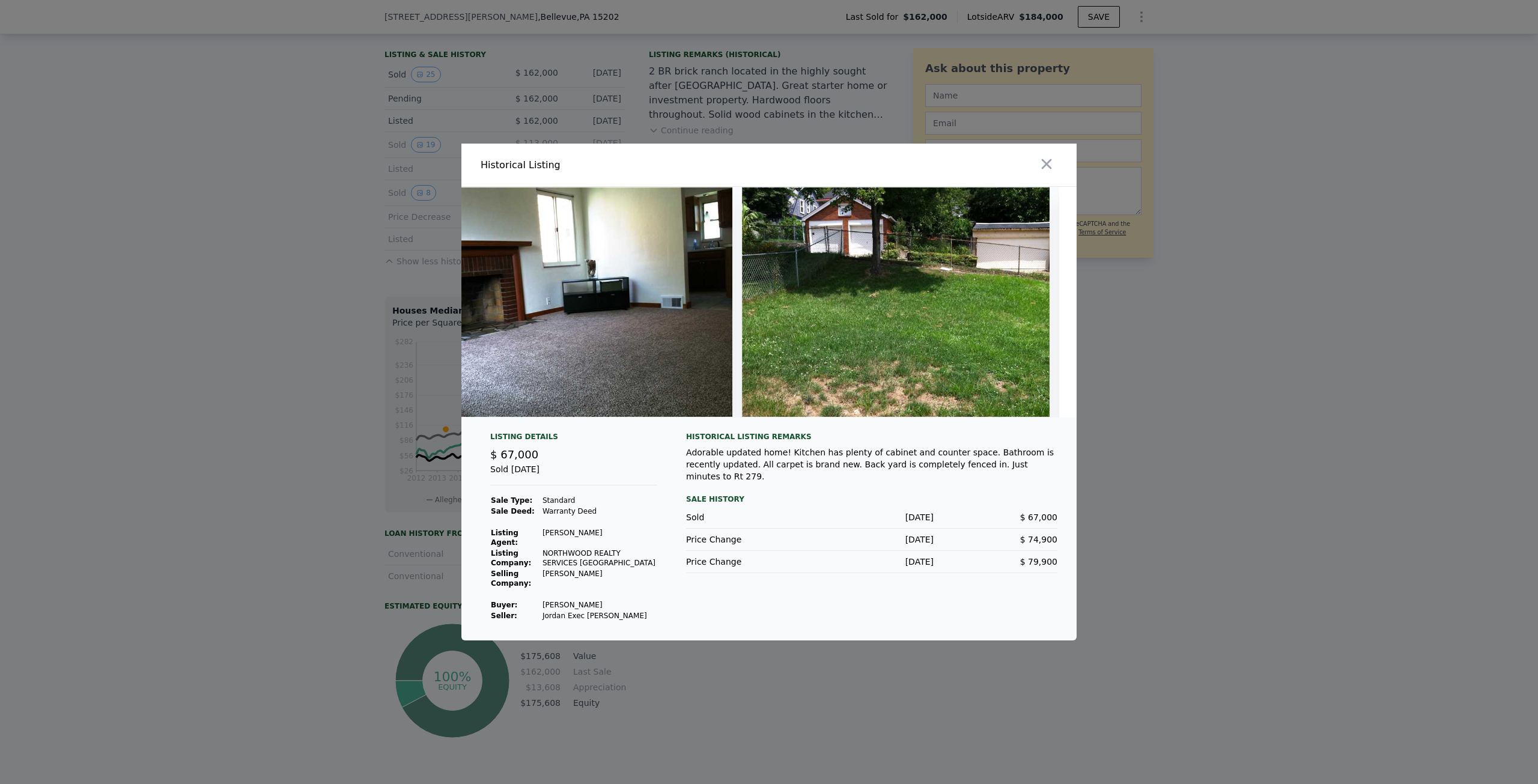
scroll to position [0, 720]
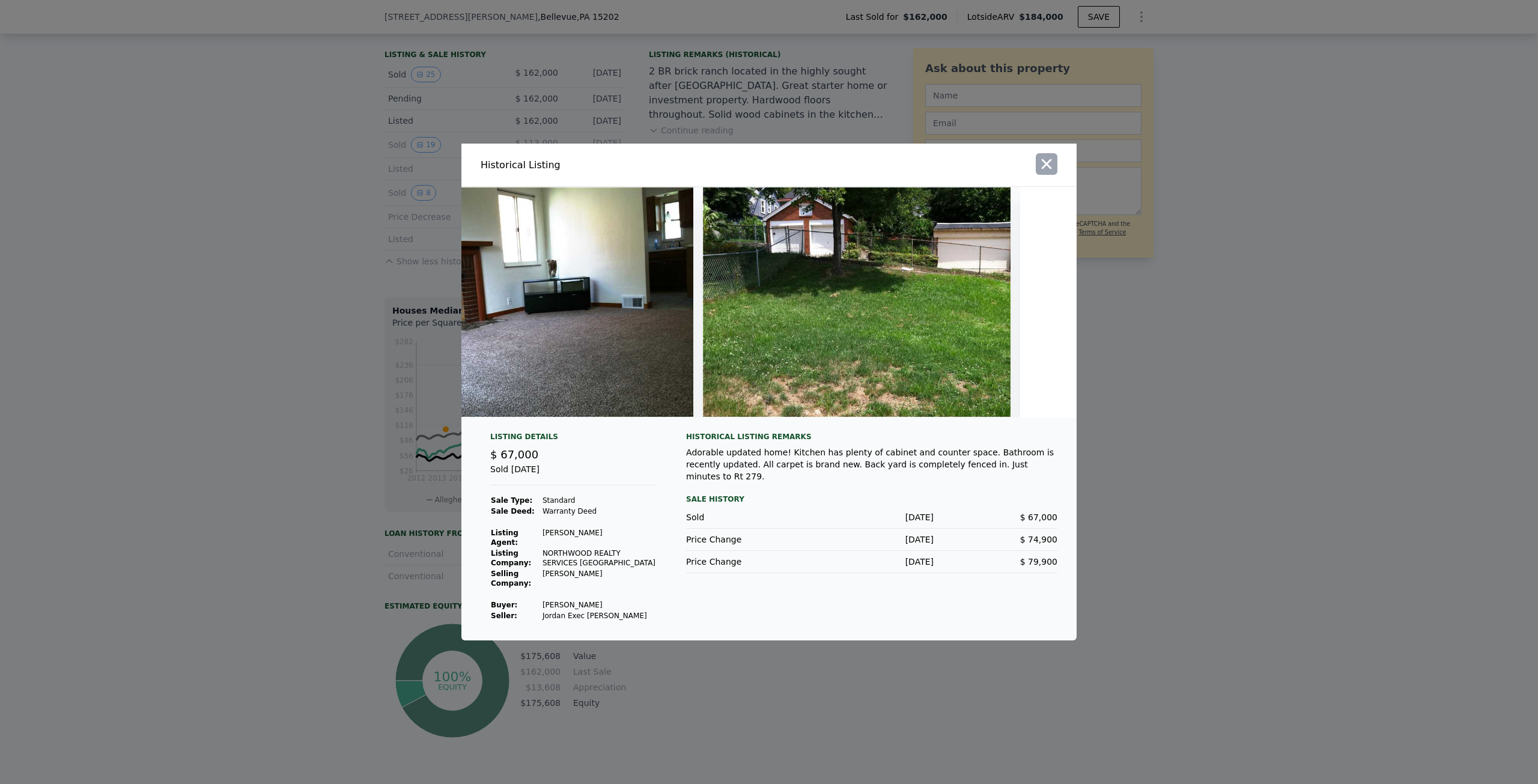
click at [1048, 168] on icon "button" at bounding box center [1046, 164] width 17 height 17
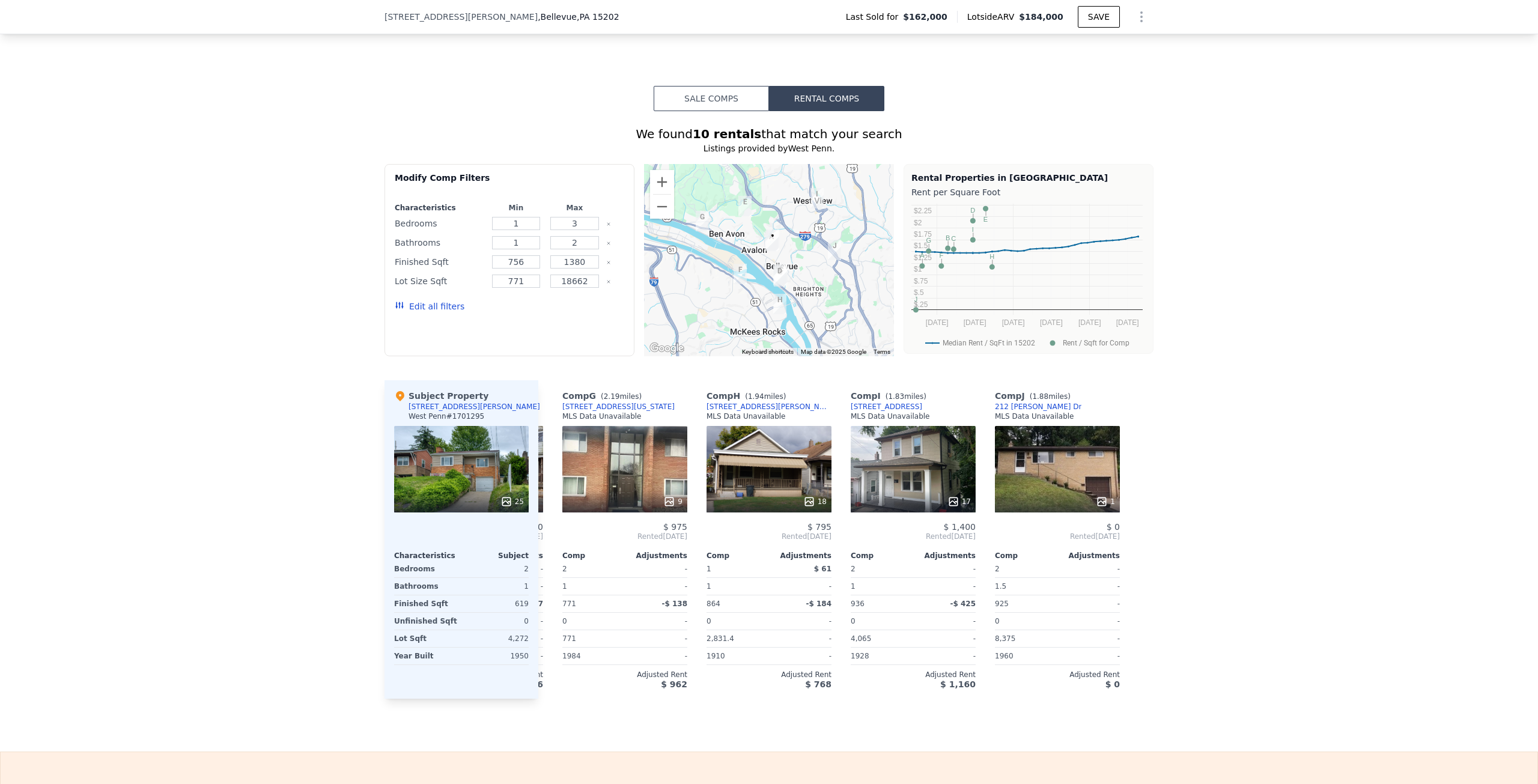
scroll to position [1077, 0]
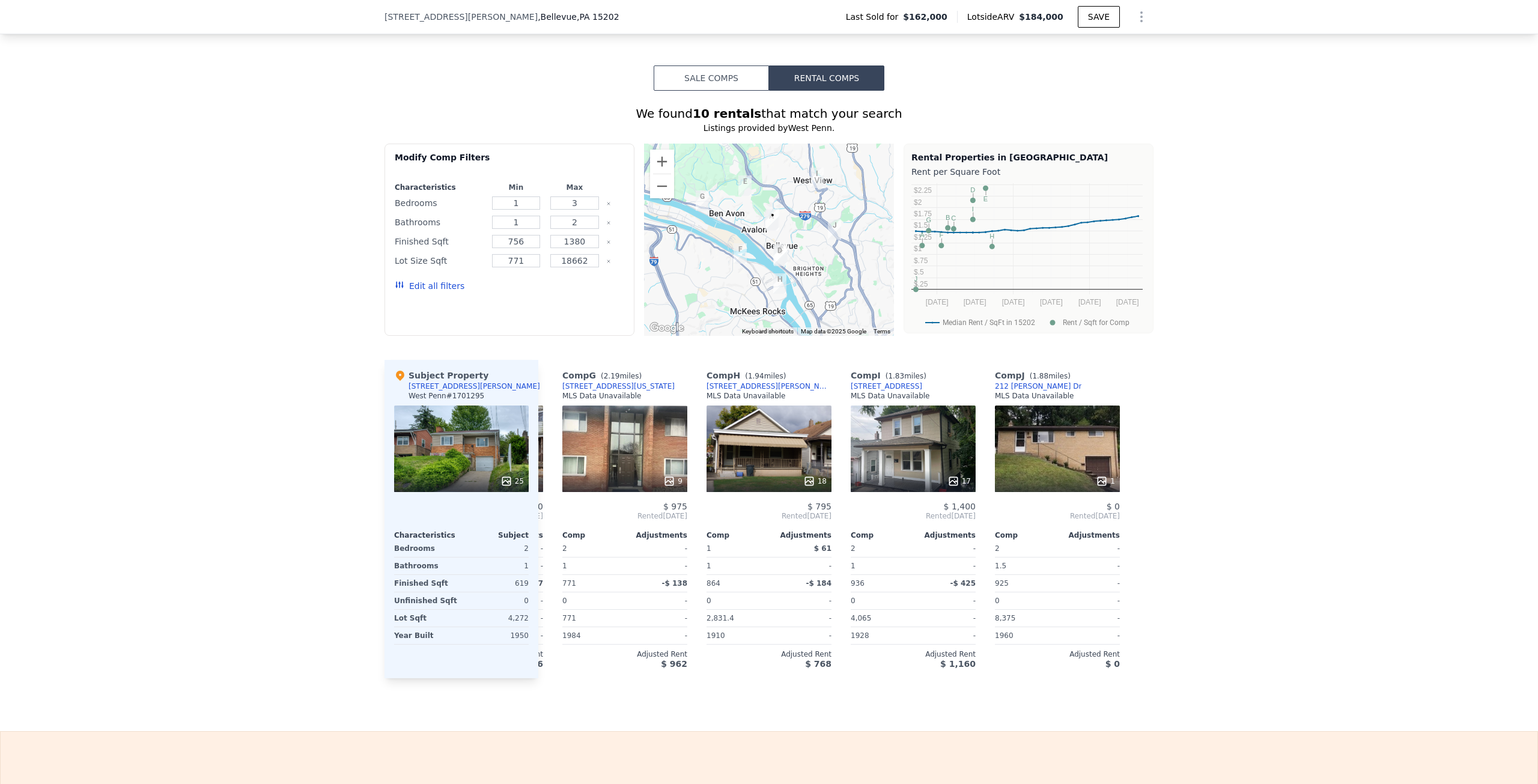
type input "$ 0"
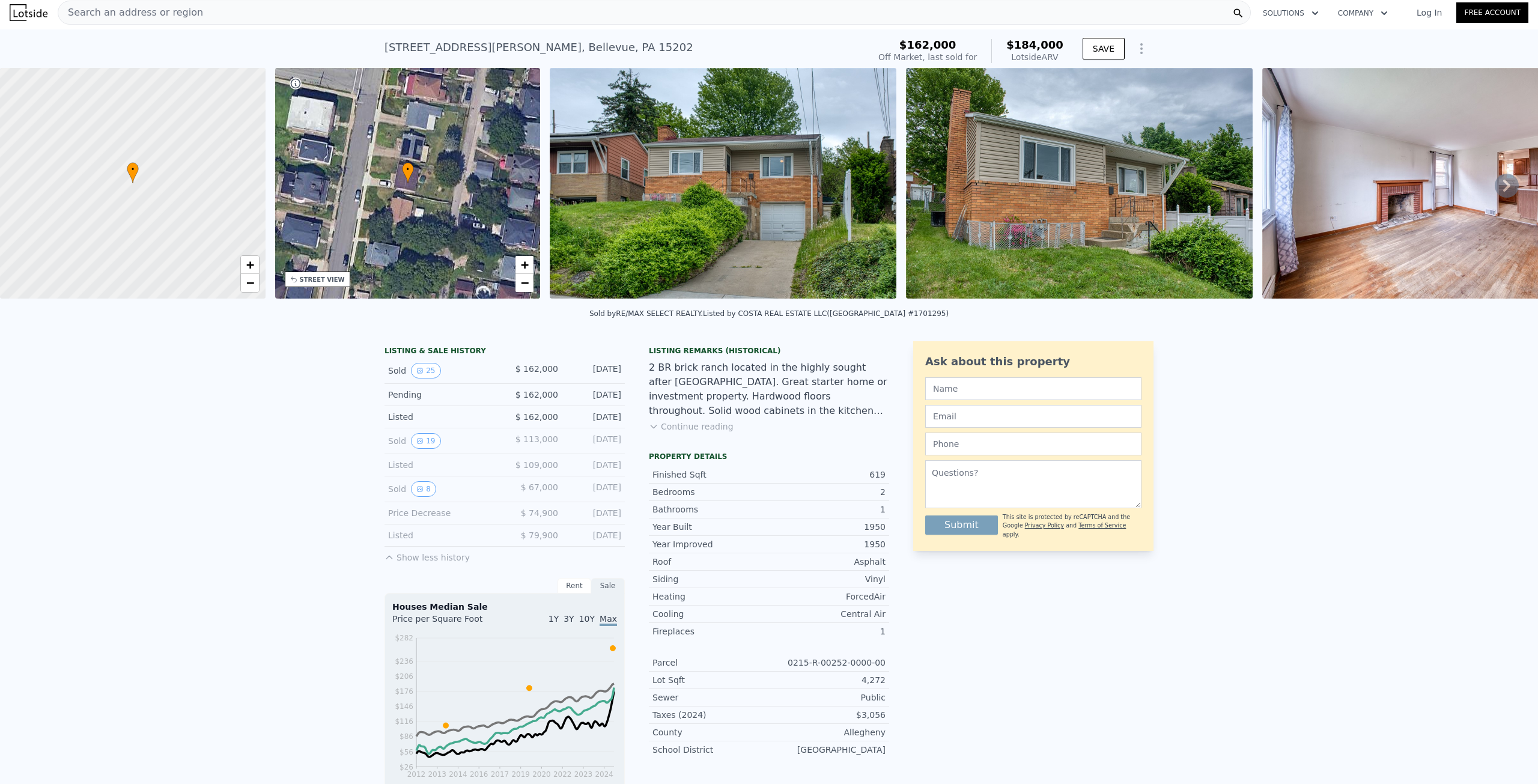
scroll to position [0, 0]
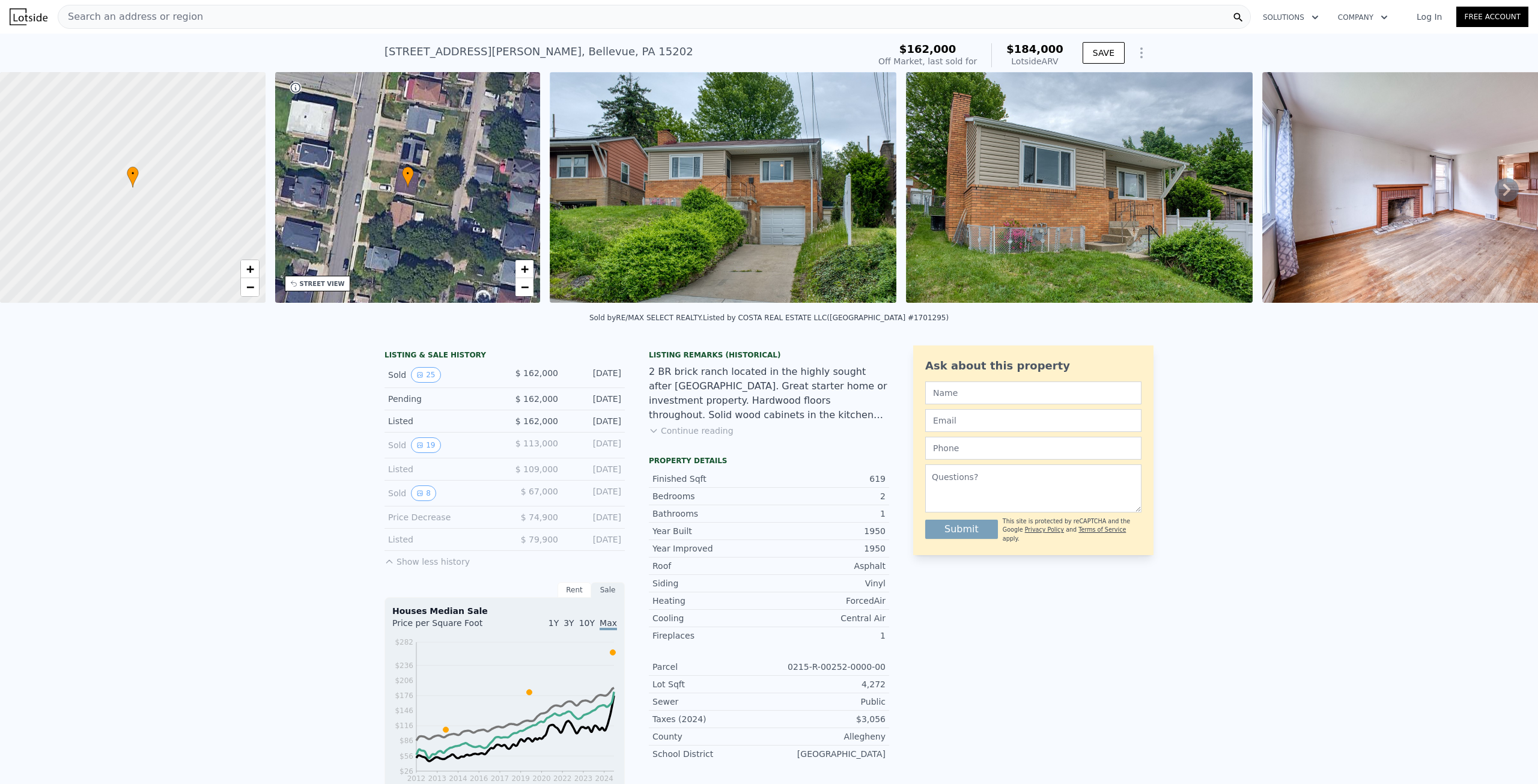
click at [690, 436] on button "Continue reading" at bounding box center [691, 430] width 85 height 12
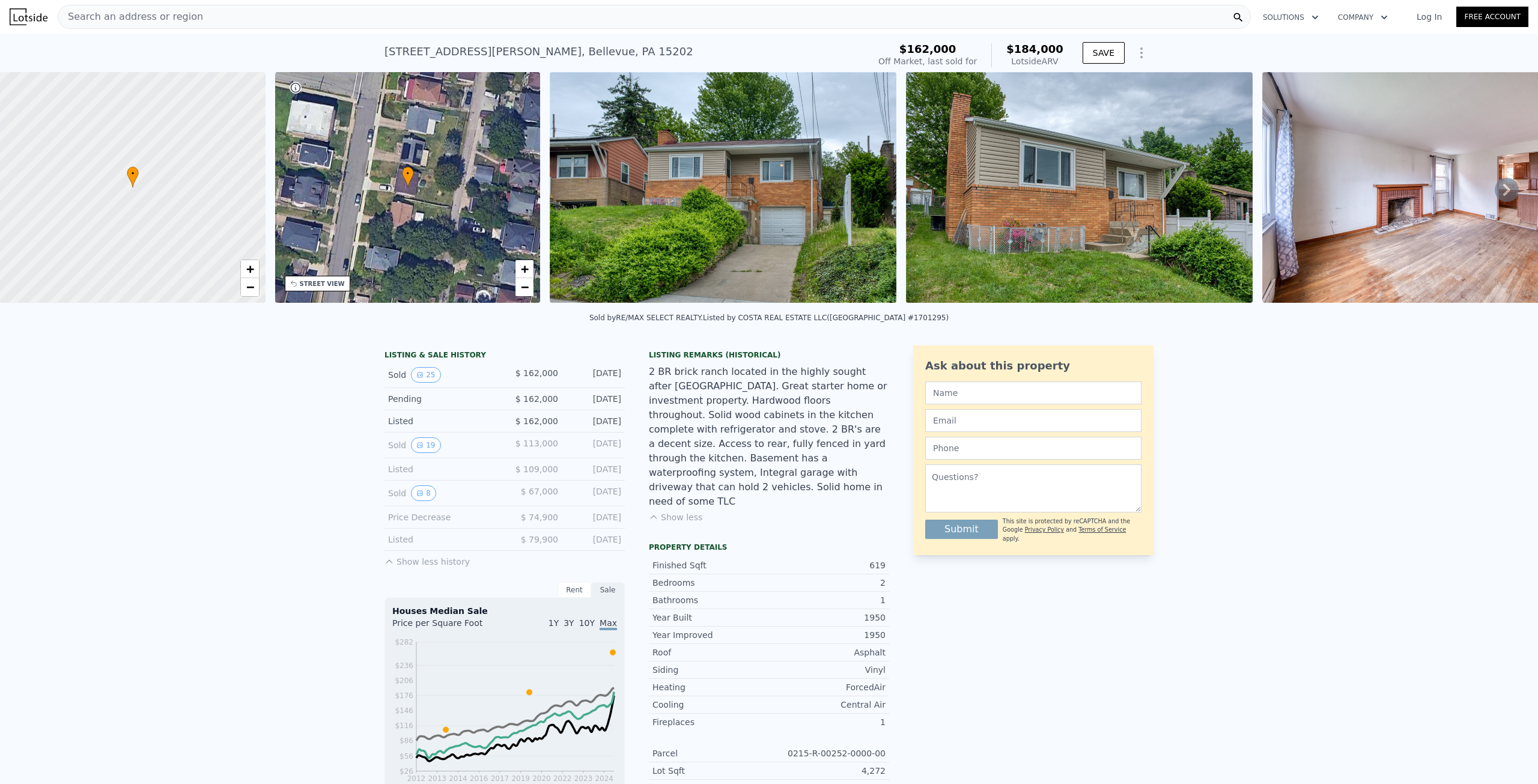
click at [393, 48] on div "[STREET_ADDRESS][PERSON_NAME]" at bounding box center [539, 51] width 309 height 17
click at [395, 49] on div "[STREET_ADDRESS][PERSON_NAME]" at bounding box center [539, 51] width 309 height 17
click at [739, 42] on div "[STREET_ADDRESS][PERSON_NAME] Sold [DATE] for $162k (~ARV $184k )" at bounding box center [624, 55] width 479 height 34
click at [253, 10] on div "Search an address or region" at bounding box center [654, 17] width 1193 height 24
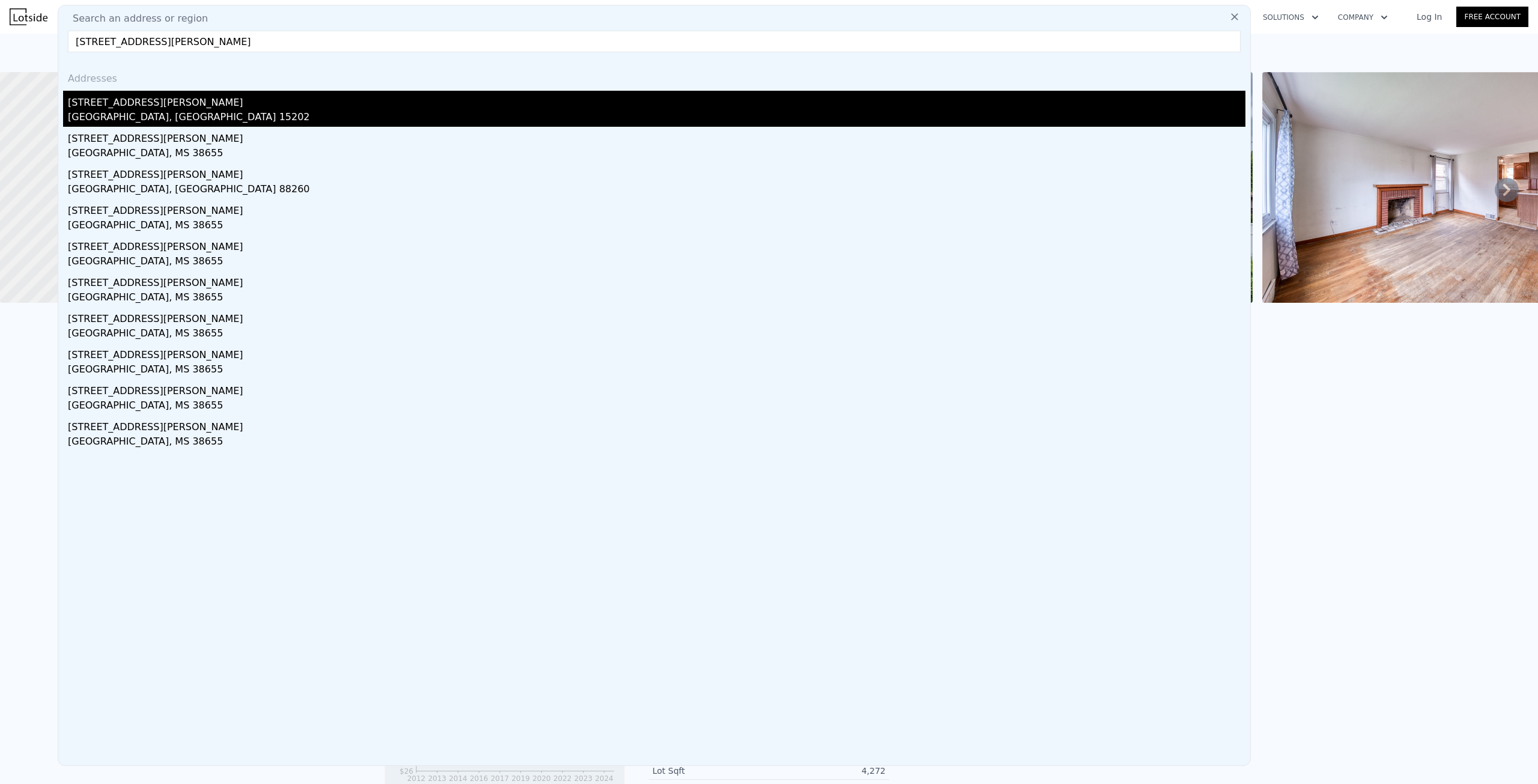
type input "[STREET_ADDRESS][PERSON_NAME]"
click at [124, 114] on div "[GEOGRAPHIC_DATA], [GEOGRAPHIC_DATA] 15202" at bounding box center [656, 118] width 1178 height 17
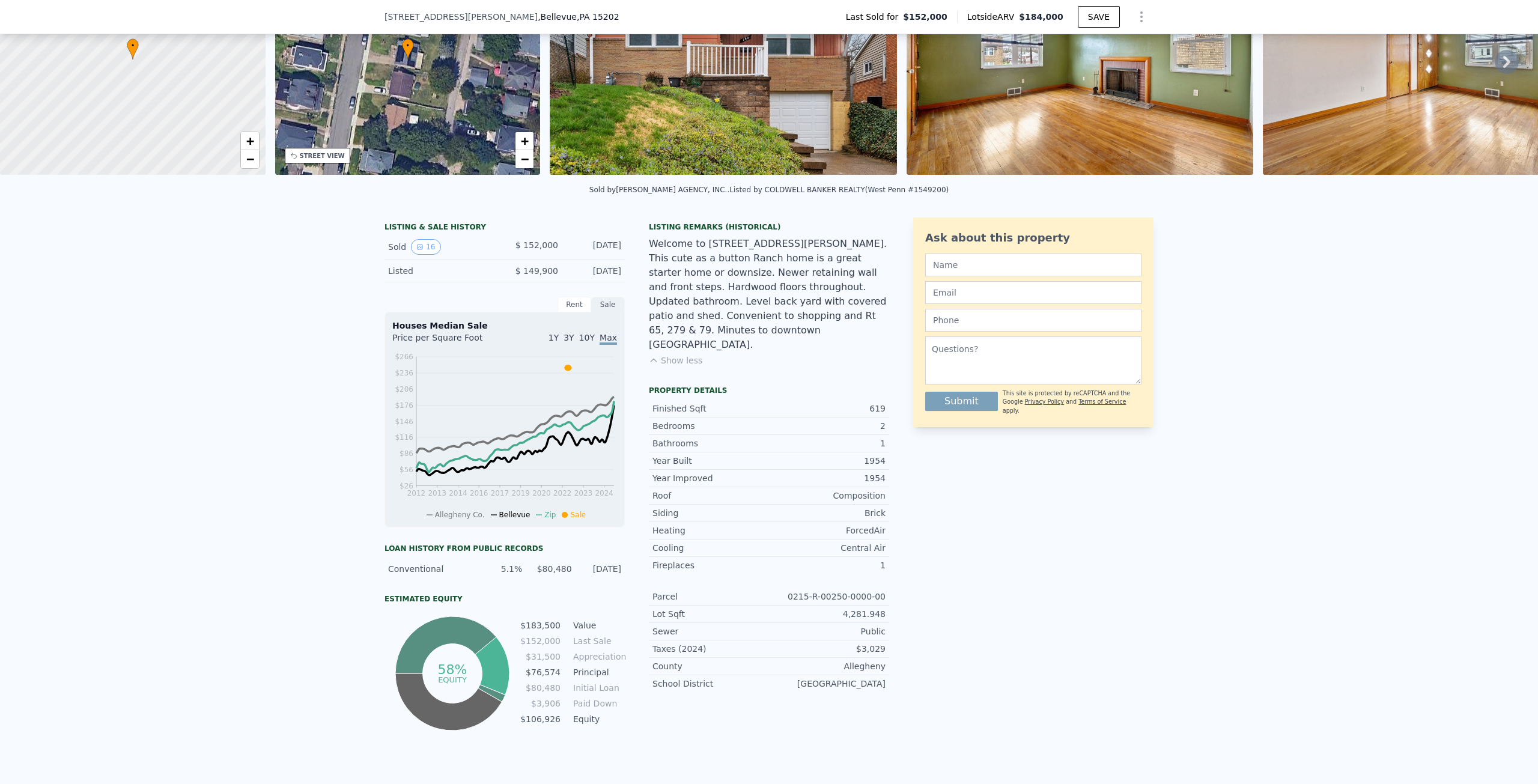
scroll to position [116, 0]
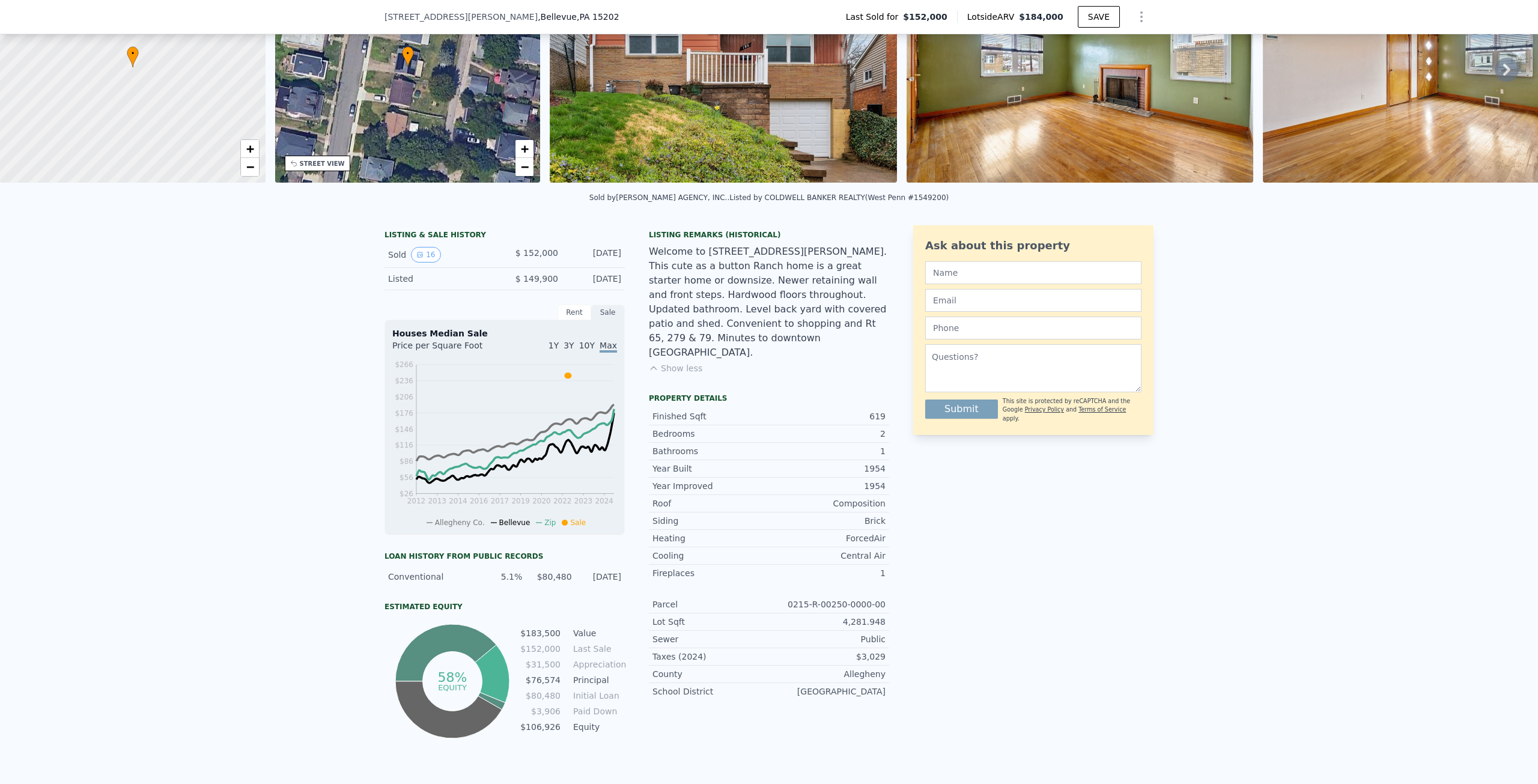
click at [505, 284] on div "$ 149,900" at bounding box center [531, 279] width 54 height 12
click at [420, 284] on div "Listed" at bounding box center [441, 279] width 107 height 12
click at [419, 261] on button "16" at bounding box center [426, 255] width 29 height 16
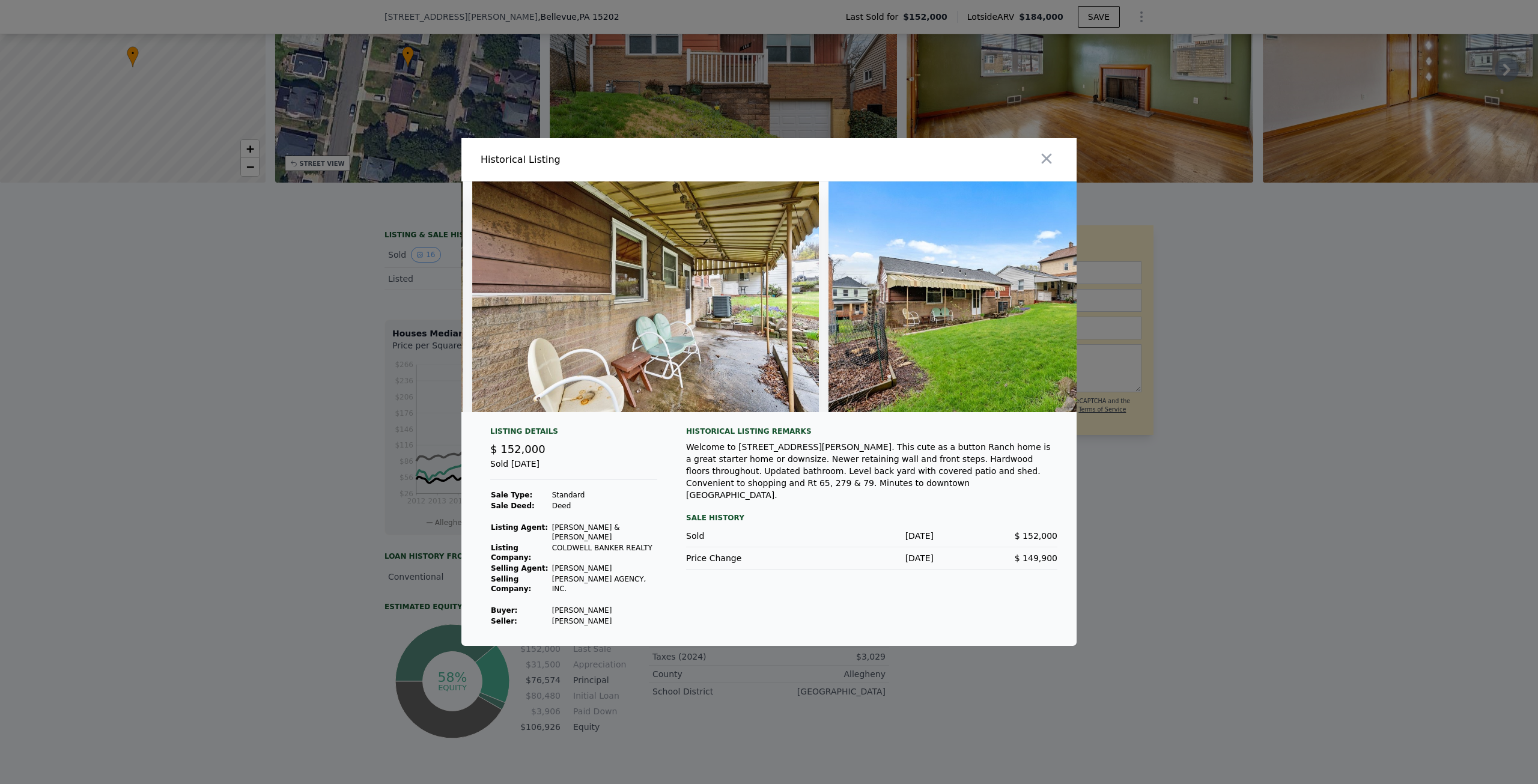
scroll to position [0, 4838]
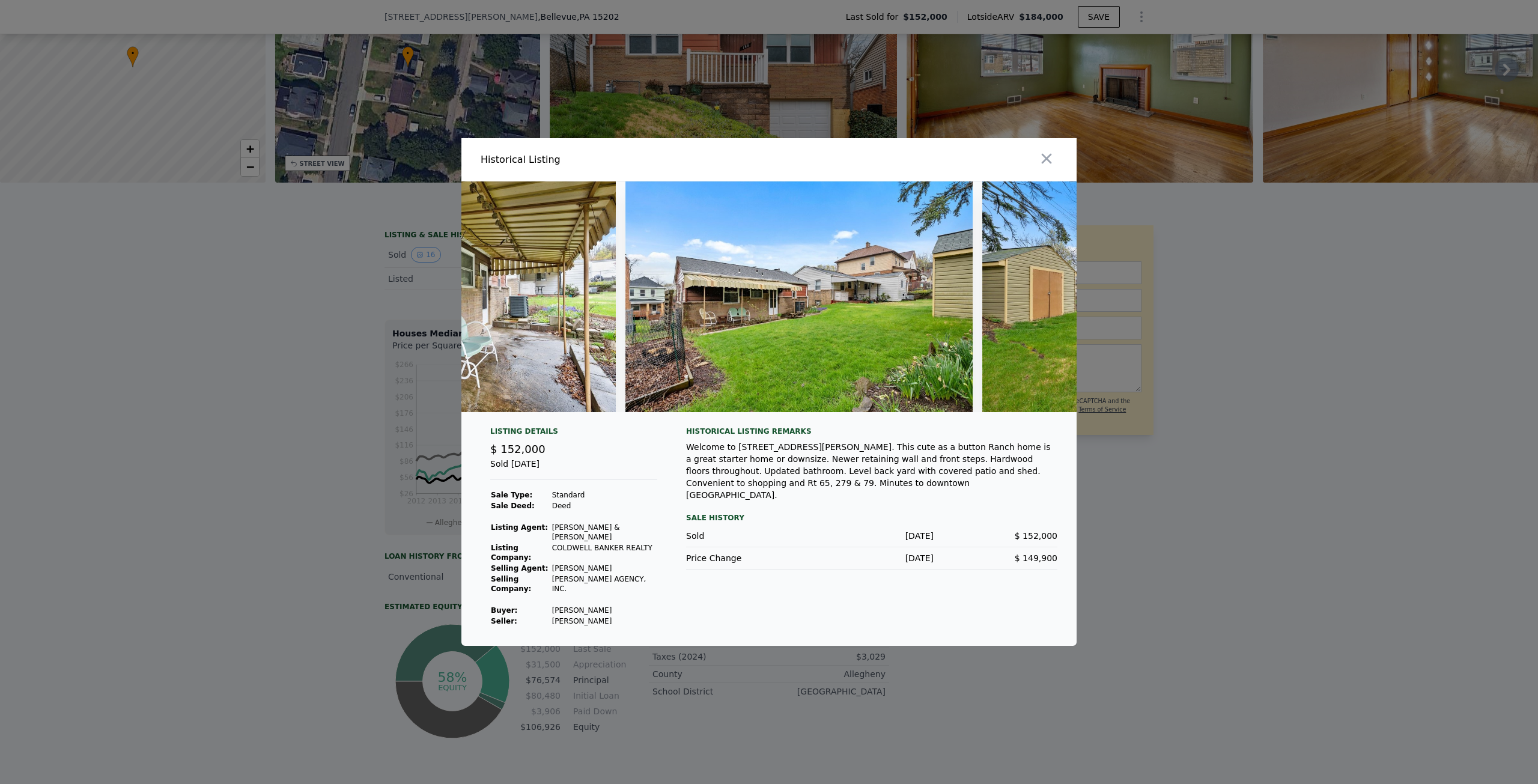
click at [544, 345] on img at bounding box center [442, 296] width 348 height 231
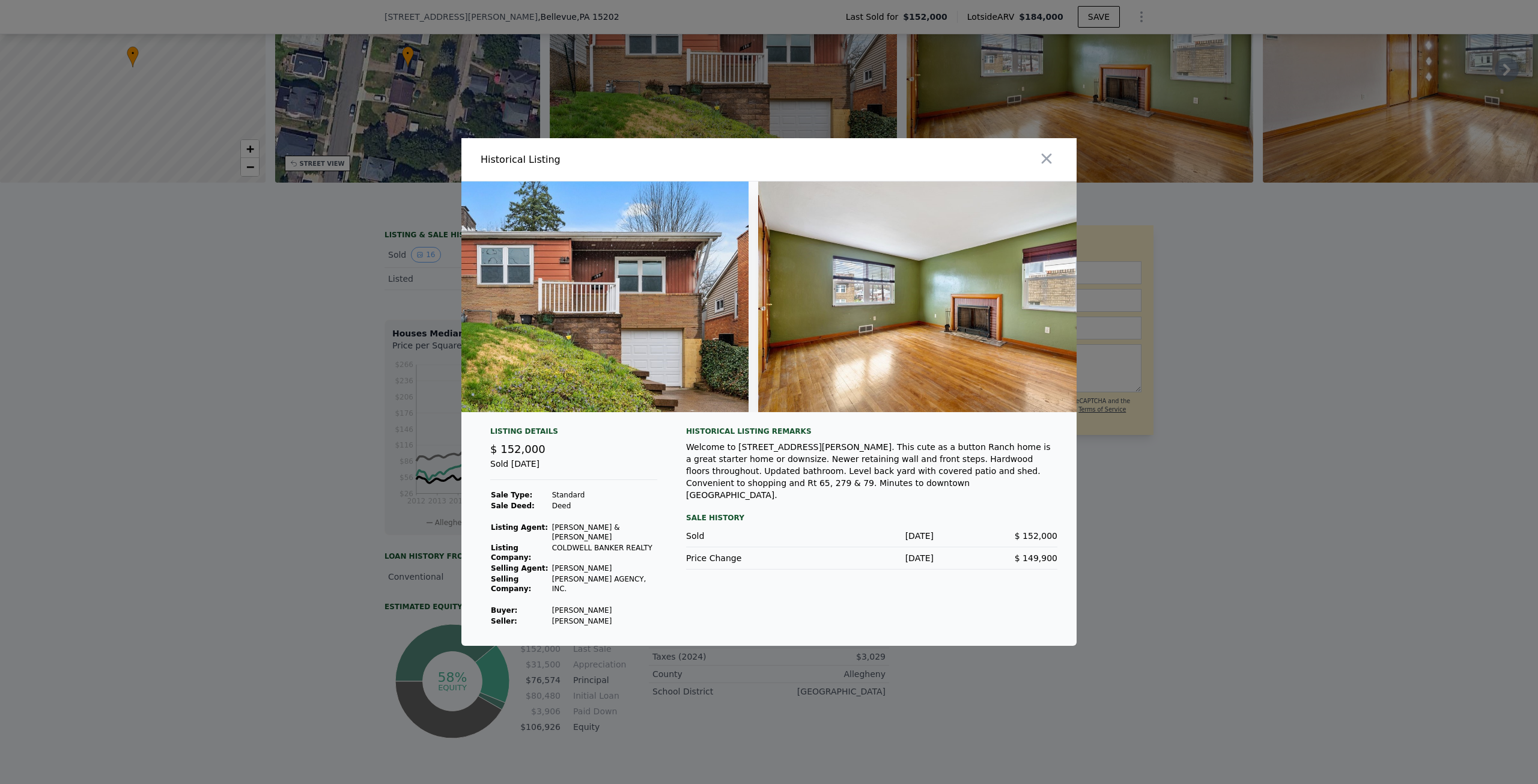
scroll to position [0, 0]
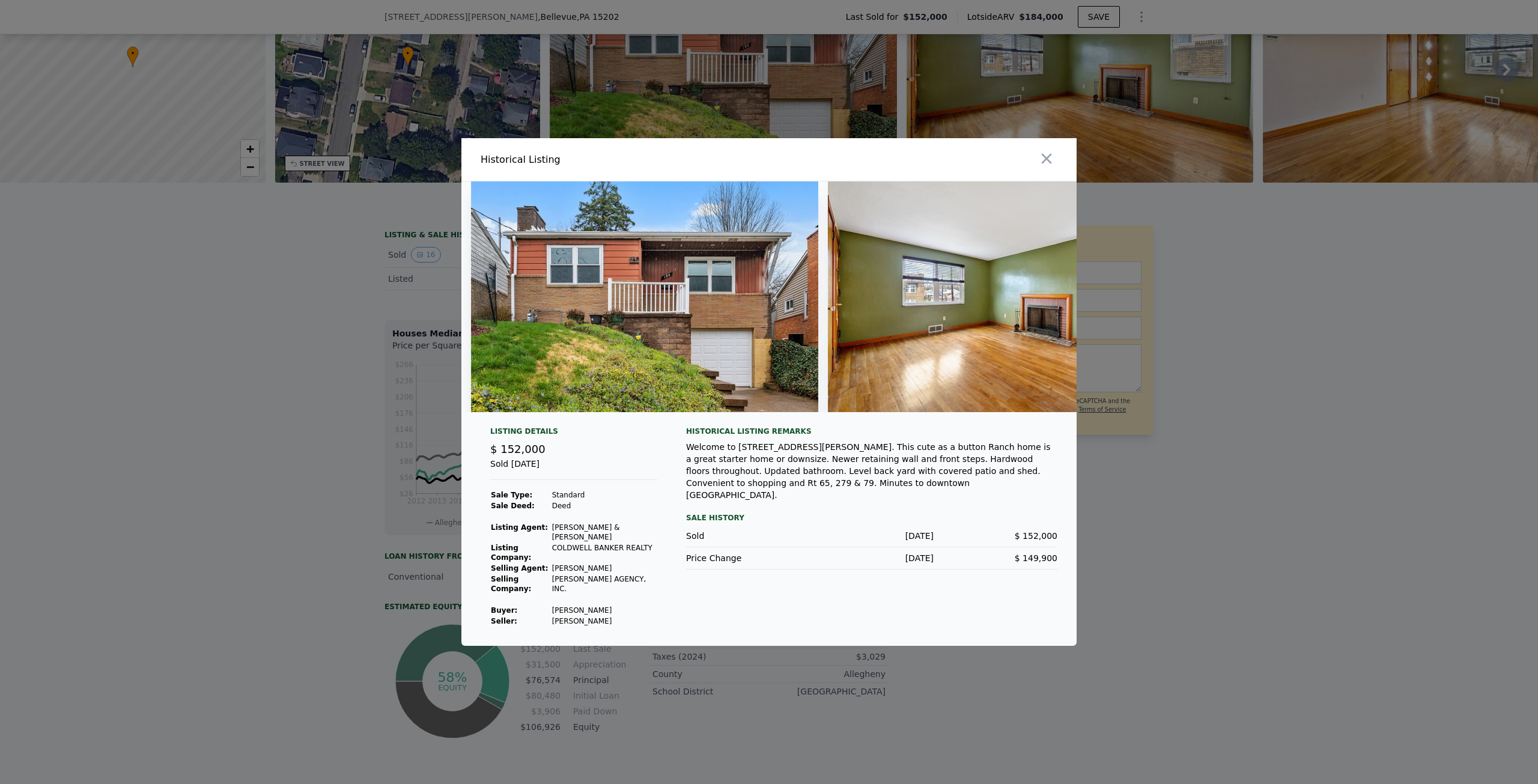
click at [184, 440] on div at bounding box center [769, 392] width 1538 height 784
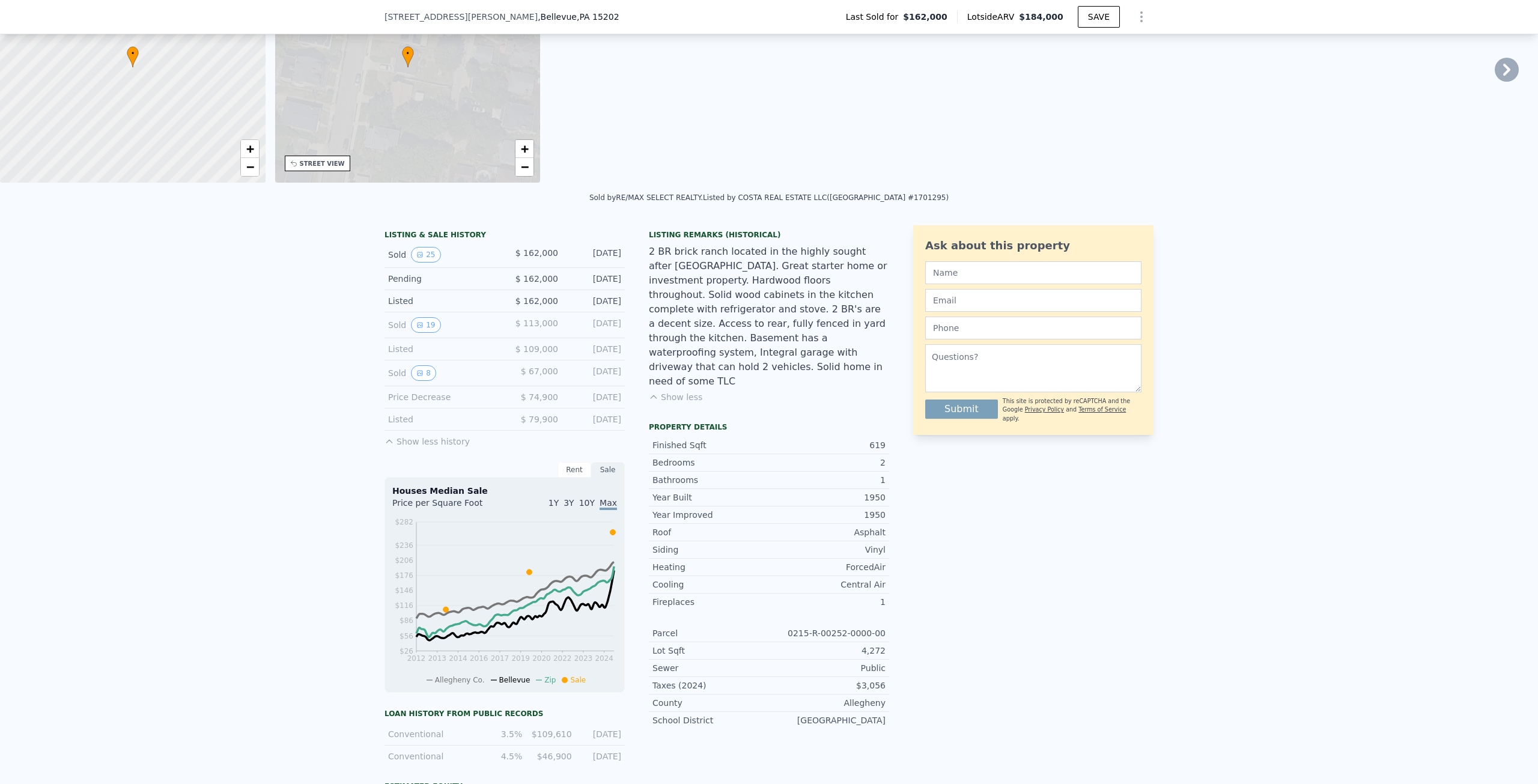
type input "0"
type input "850"
type input "6098.400000000001"
type input "-$ 726"
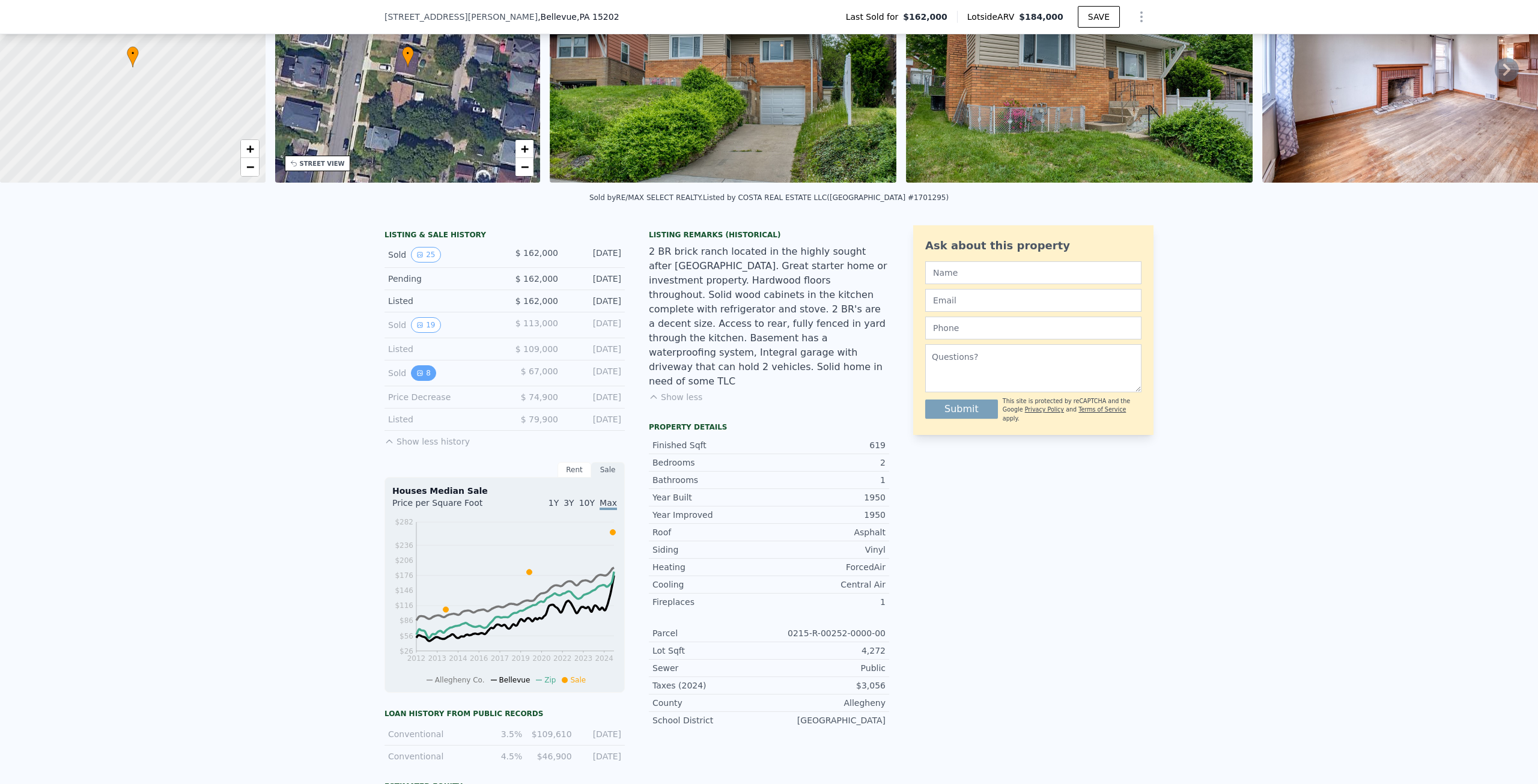
click at [420, 377] on button "8" at bounding box center [424, 373] width 25 height 16
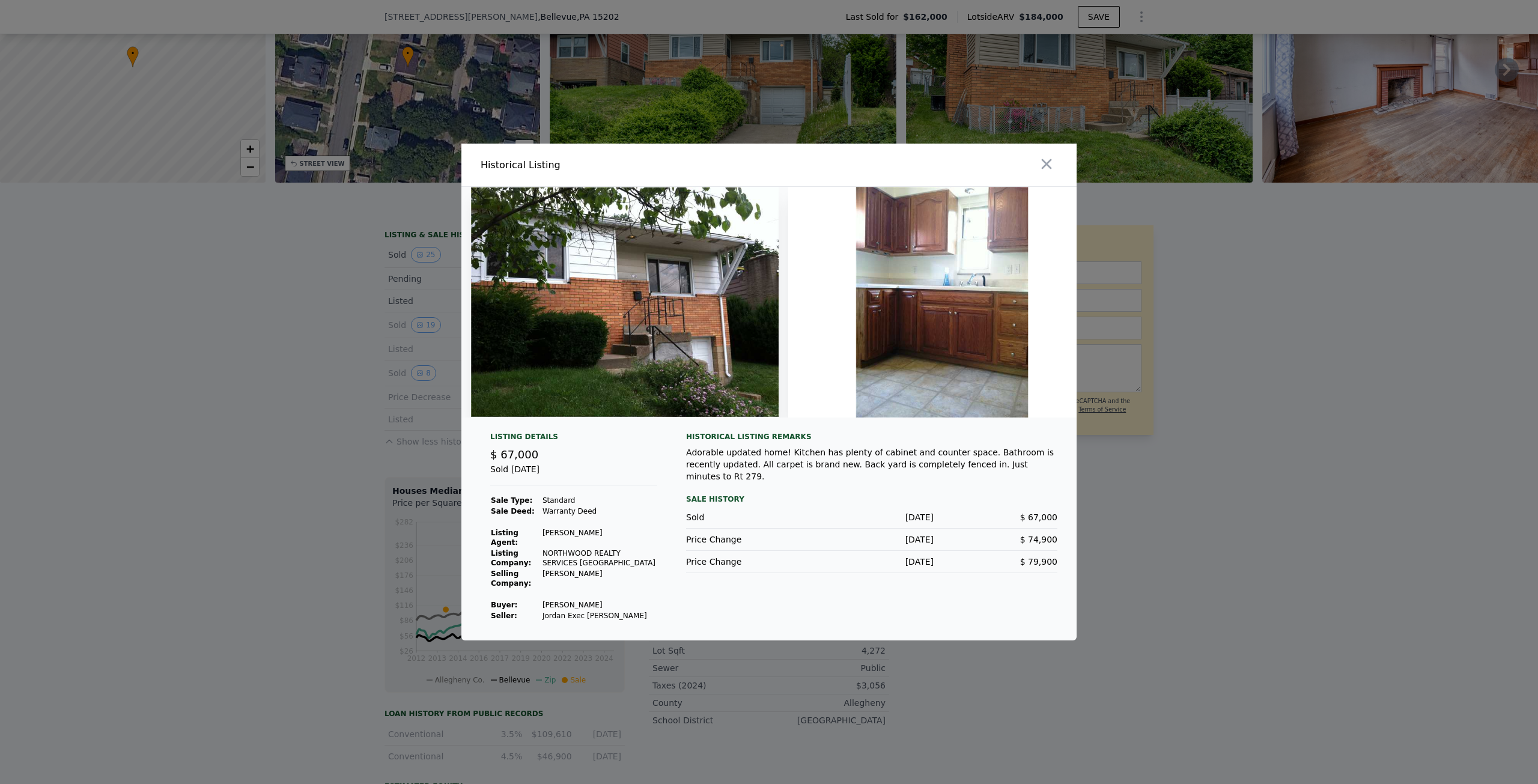
click at [305, 370] on div at bounding box center [769, 392] width 1538 height 784
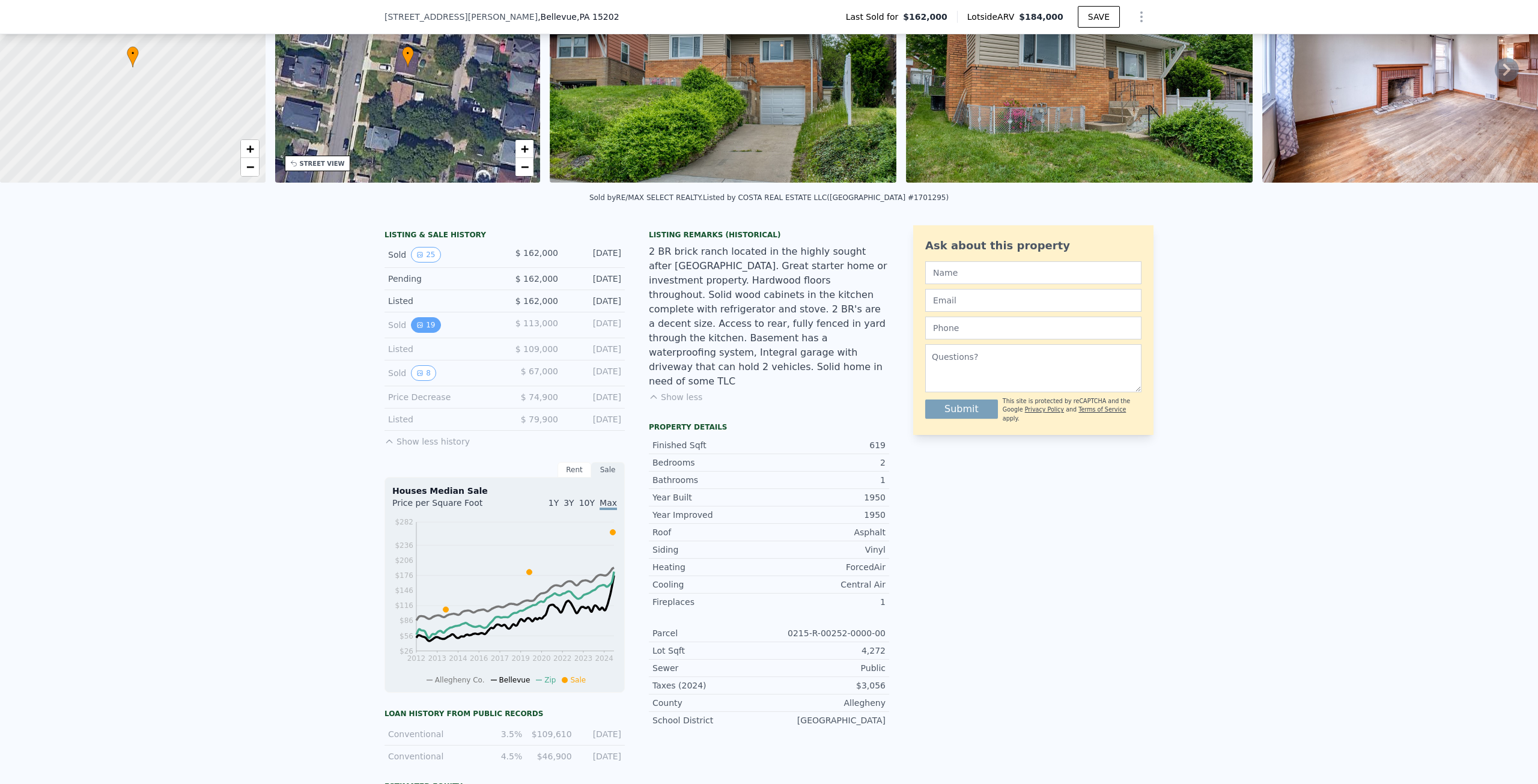
click at [417, 333] on button "19" at bounding box center [426, 325] width 29 height 16
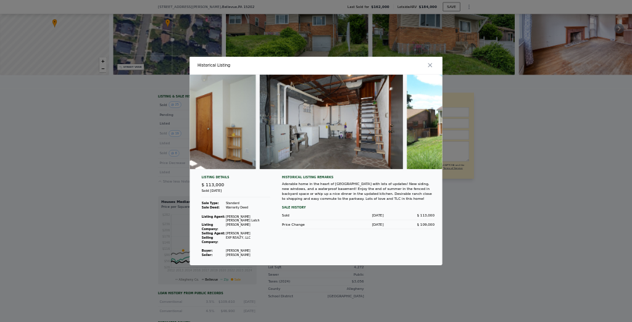
scroll to position [0, 5192]
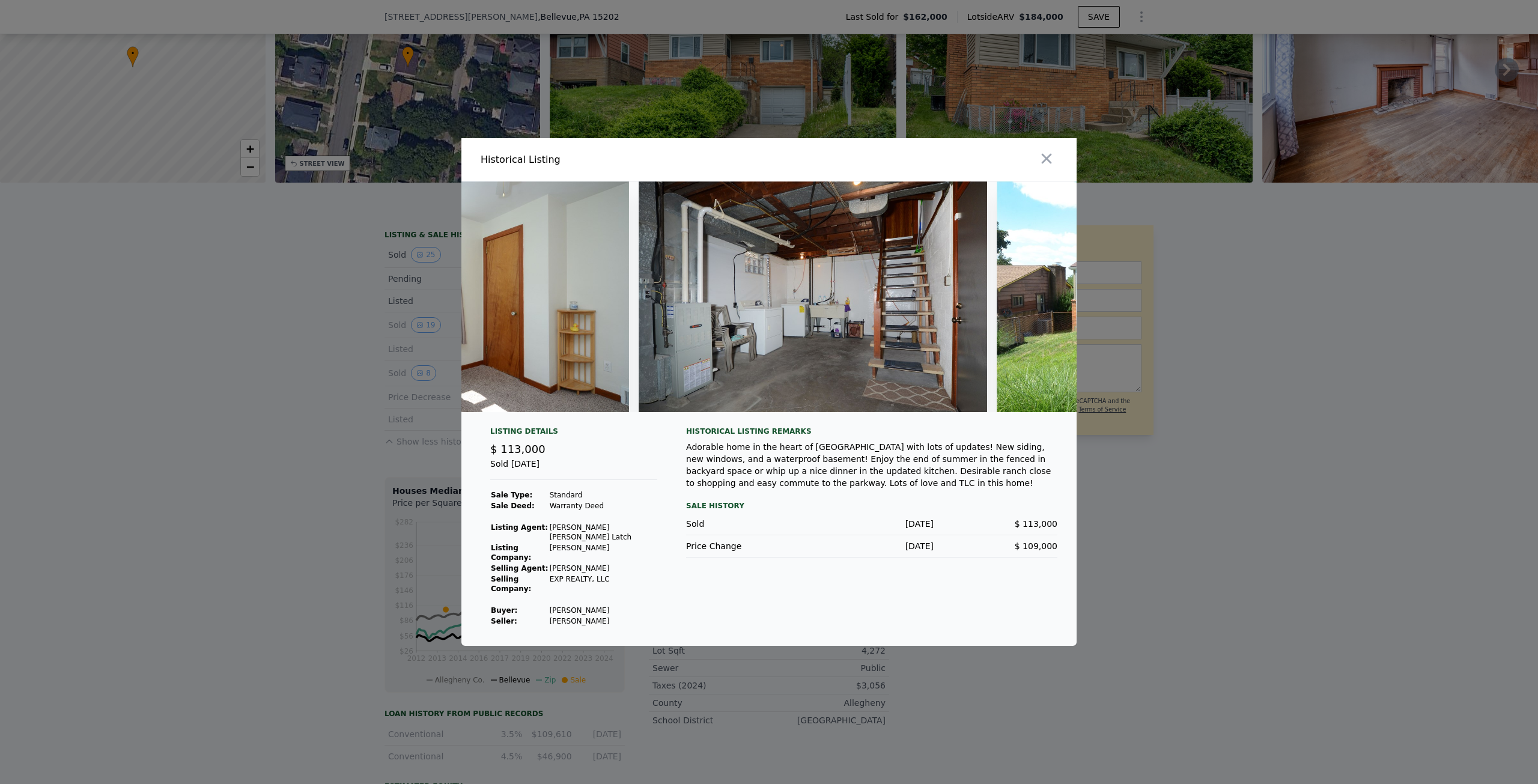
click at [882, 266] on img at bounding box center [813, 296] width 349 height 231
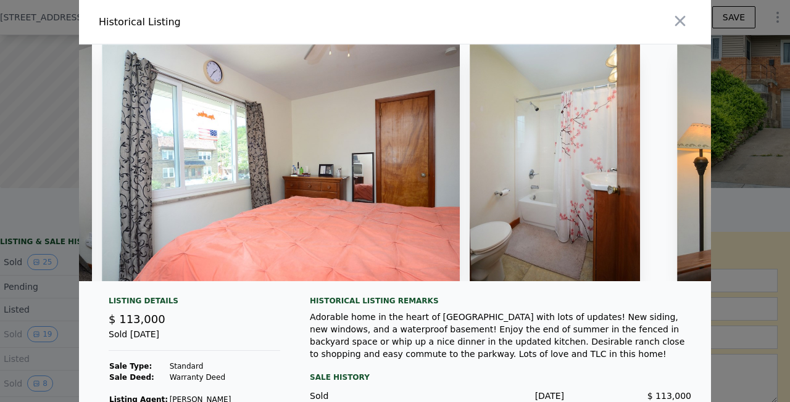
scroll to position [0, 4041]
drag, startPoint x: 490, startPoint y: 285, endPoint x: 520, endPoint y: 284, distance: 30.2
click at [520, 284] on div at bounding box center [395, 167] width 632 height 247
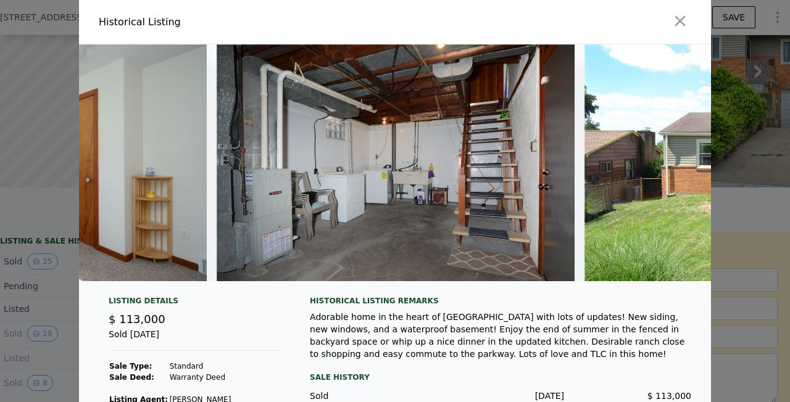
scroll to position [0, 5246]
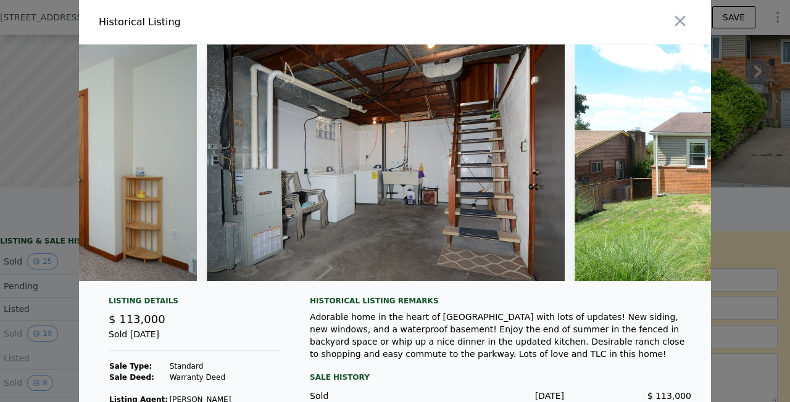
click at [474, 96] on img at bounding box center [386, 162] width 358 height 237
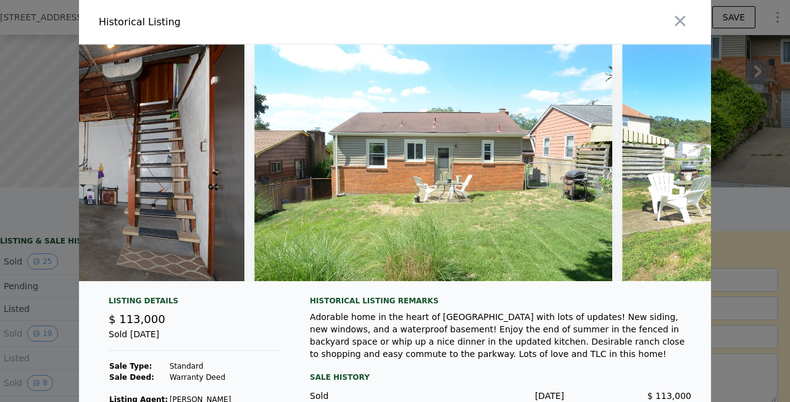
scroll to position [0, 5577]
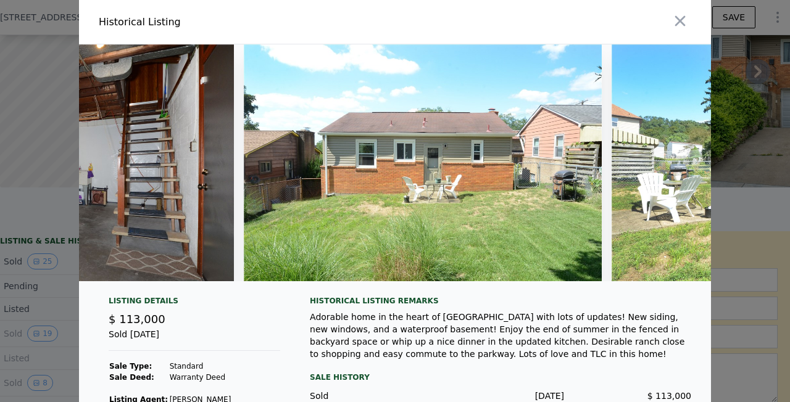
drag, startPoint x: 607, startPoint y: 276, endPoint x: 601, endPoint y: 295, distance: 20.1
click at [601, 295] on div "Listing Details $ 113,000 Sold [DATE] Sale Type: Standard Sale Deed: Warranty D…" at bounding box center [395, 282] width 632 height 477
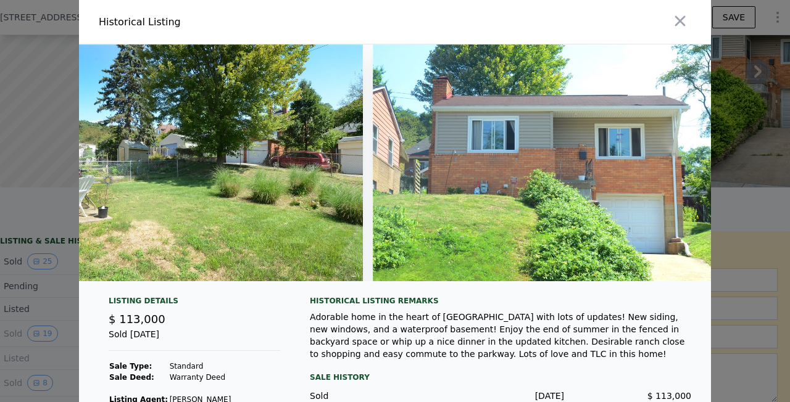
scroll to position [0, 6200]
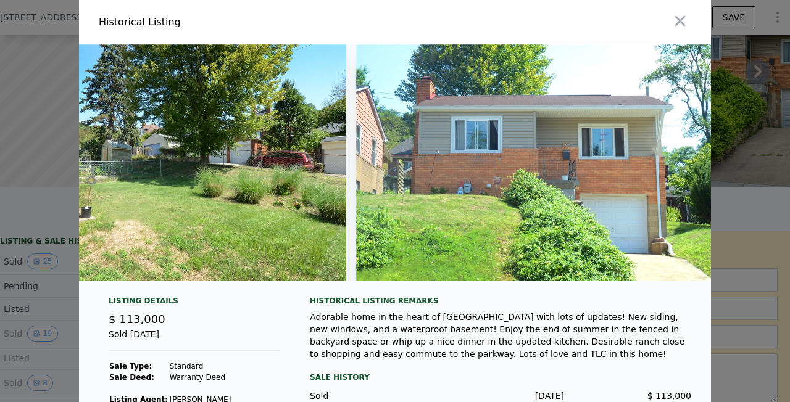
drag, startPoint x: 666, startPoint y: 283, endPoint x: 641, endPoint y: 294, distance: 27.6
click at [641, 291] on div at bounding box center [395, 167] width 632 height 247
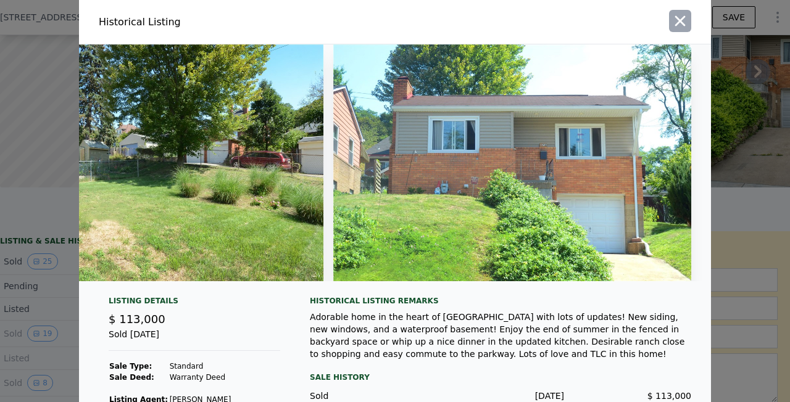
click at [677, 24] on icon "button" at bounding box center [679, 20] width 17 height 17
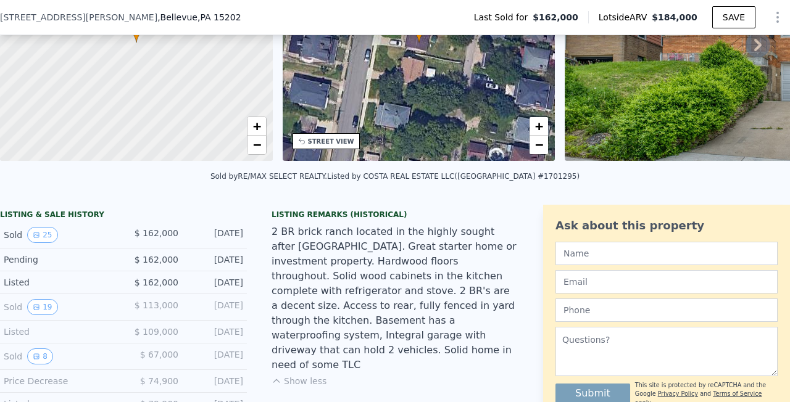
scroll to position [181, 0]
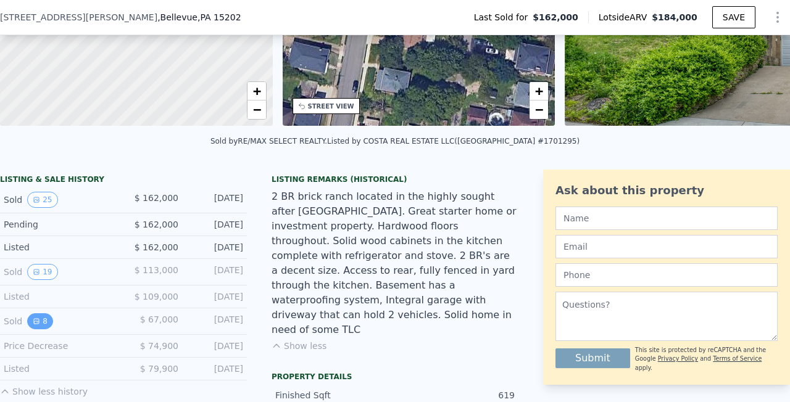
click at [40, 323] on button "8" at bounding box center [40, 321] width 26 height 16
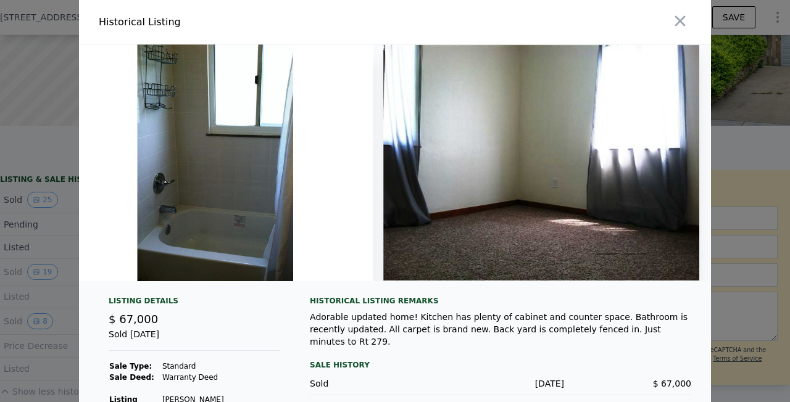
scroll to position [0, 1994]
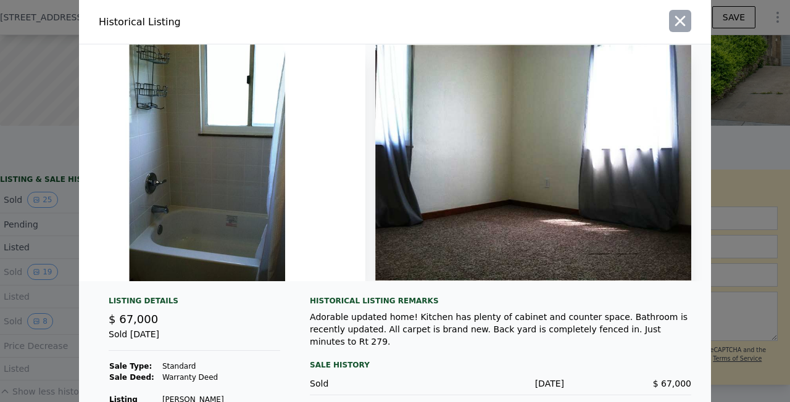
click at [682, 18] on icon "button" at bounding box center [679, 20] width 17 height 17
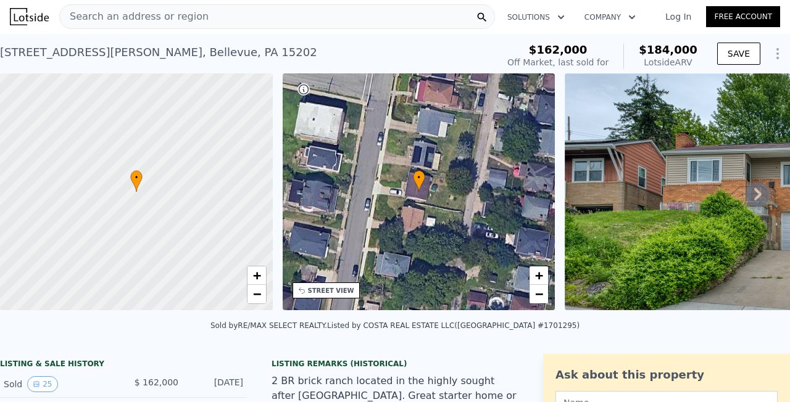
scroll to position [0, 0]
